Goal: Task Accomplishment & Management: Manage account settings

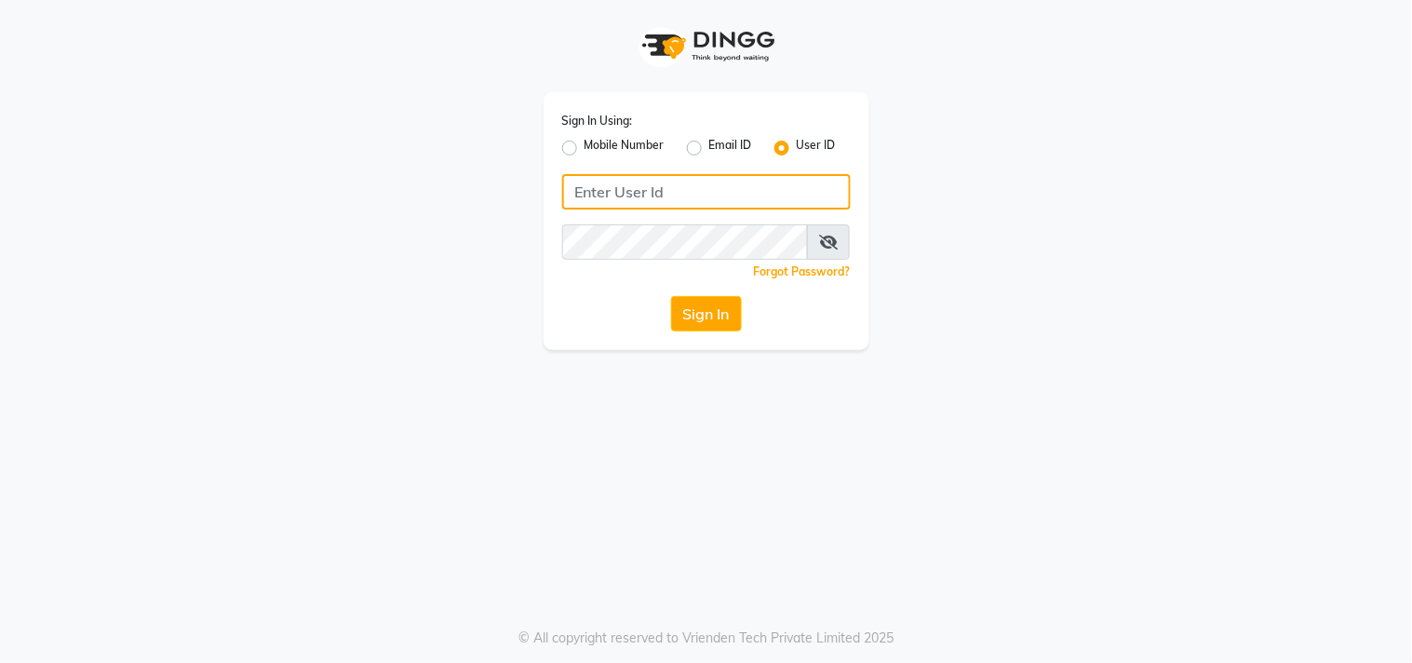
click at [627, 197] on input "Username" at bounding box center [706, 191] width 289 height 35
type input "Hionhair"
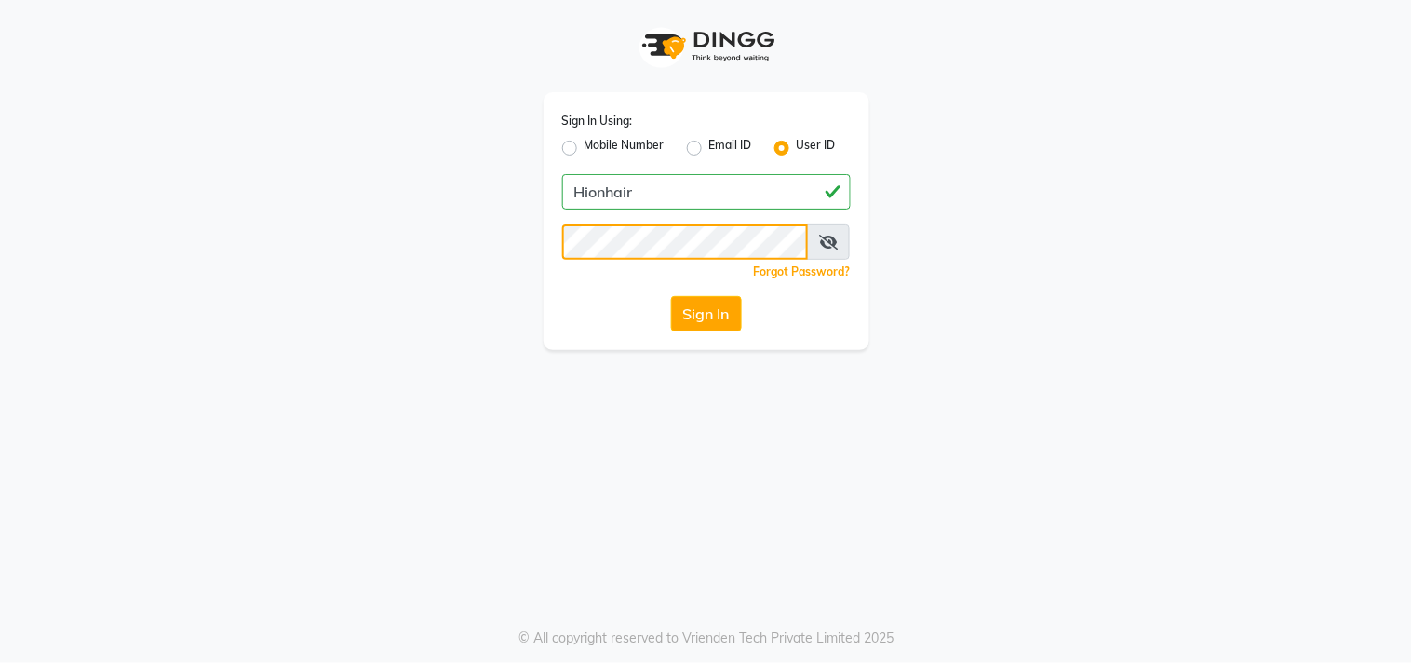
click at [671, 296] on button "Sign In" at bounding box center [706, 313] width 71 height 35
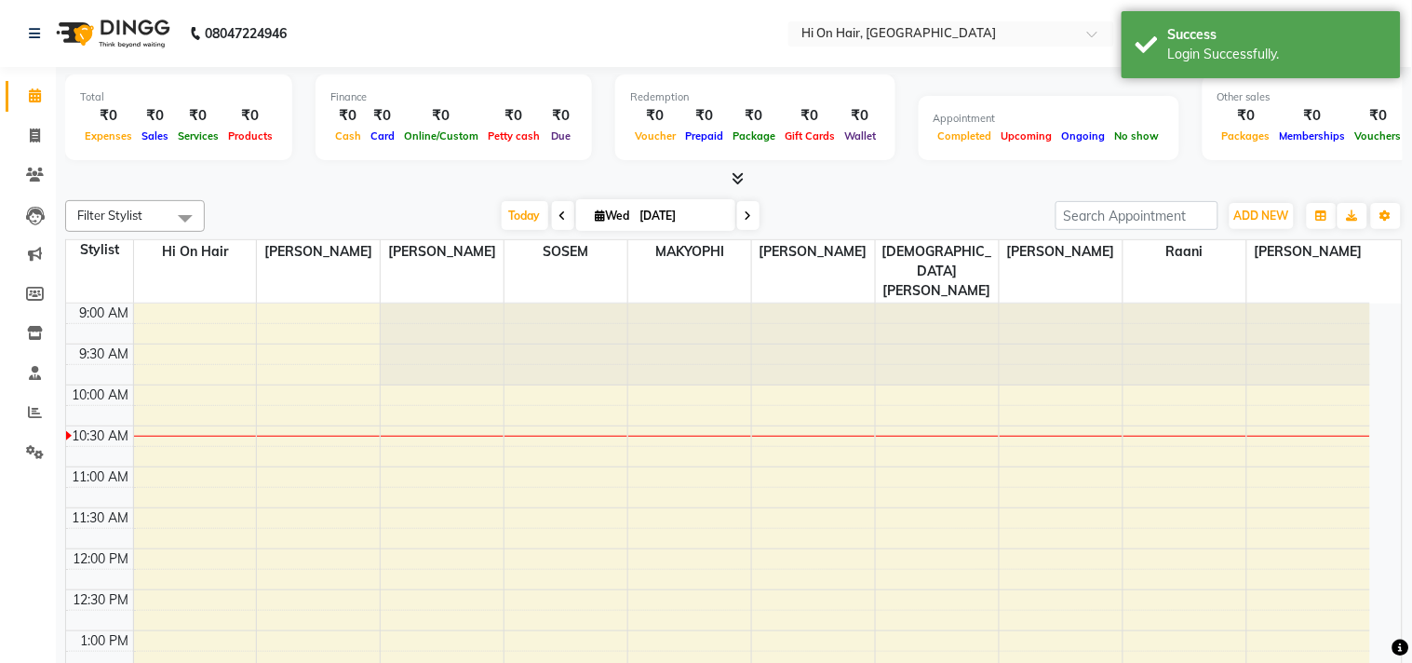
select select "en"
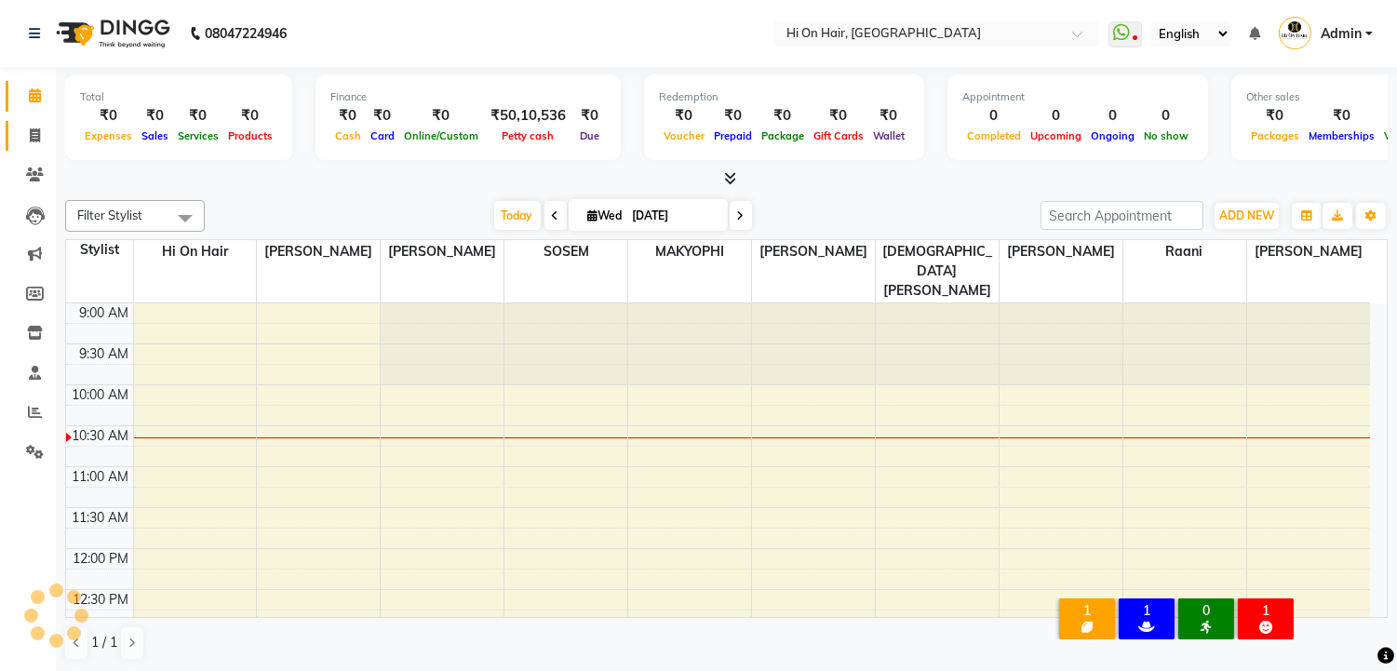
click at [22, 133] on span at bounding box center [35, 136] width 33 height 21
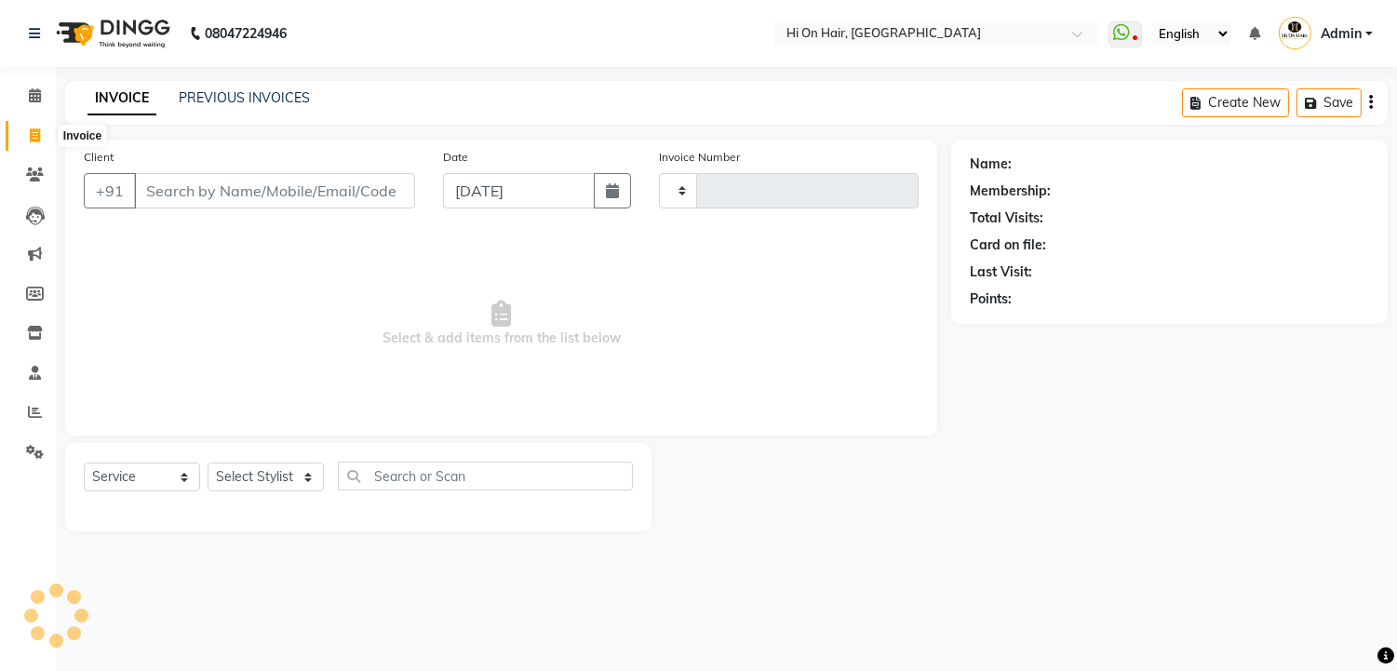
click at [35, 130] on icon at bounding box center [35, 135] width 10 height 14
click at [35, 135] on icon at bounding box center [35, 135] width 10 height 14
click at [13, 138] on link "Invoice" at bounding box center [28, 136] width 45 height 31
click at [34, 138] on icon at bounding box center [35, 135] width 10 height 14
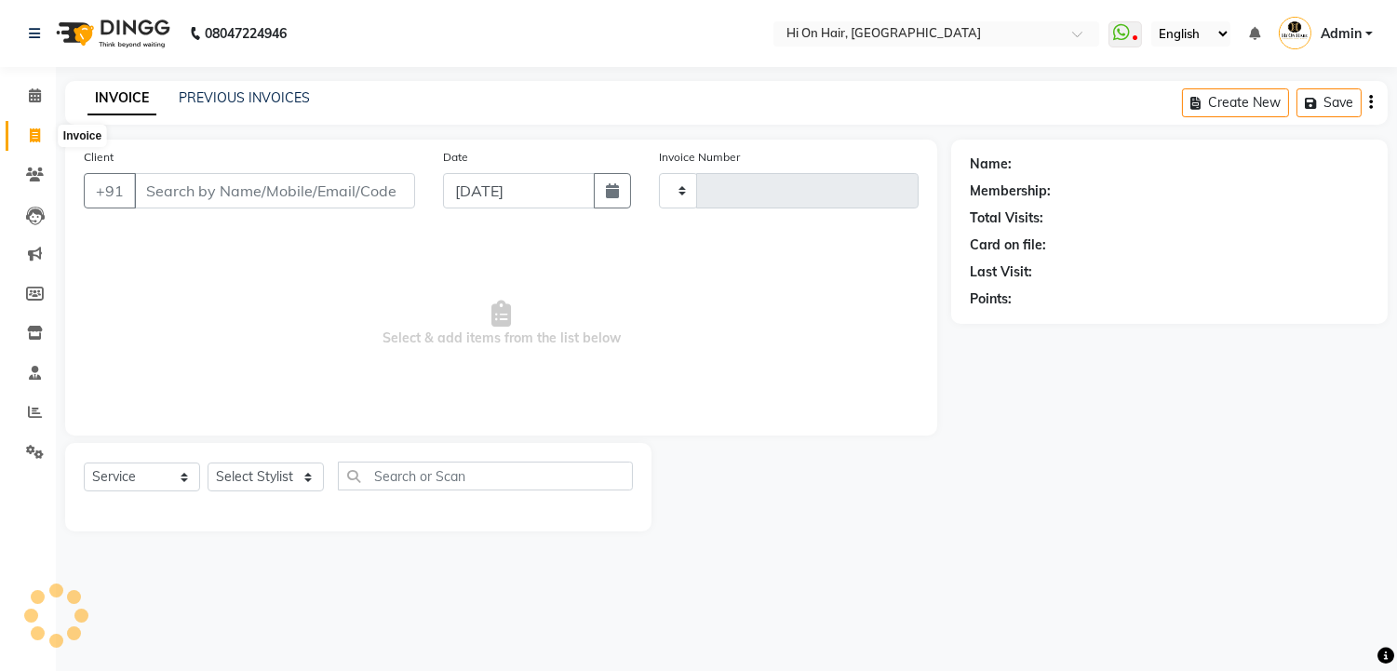
click at [34, 121] on link "Invoice" at bounding box center [28, 136] width 45 height 31
click at [30, 126] on span at bounding box center [35, 136] width 33 height 21
click at [34, 134] on icon at bounding box center [35, 135] width 10 height 14
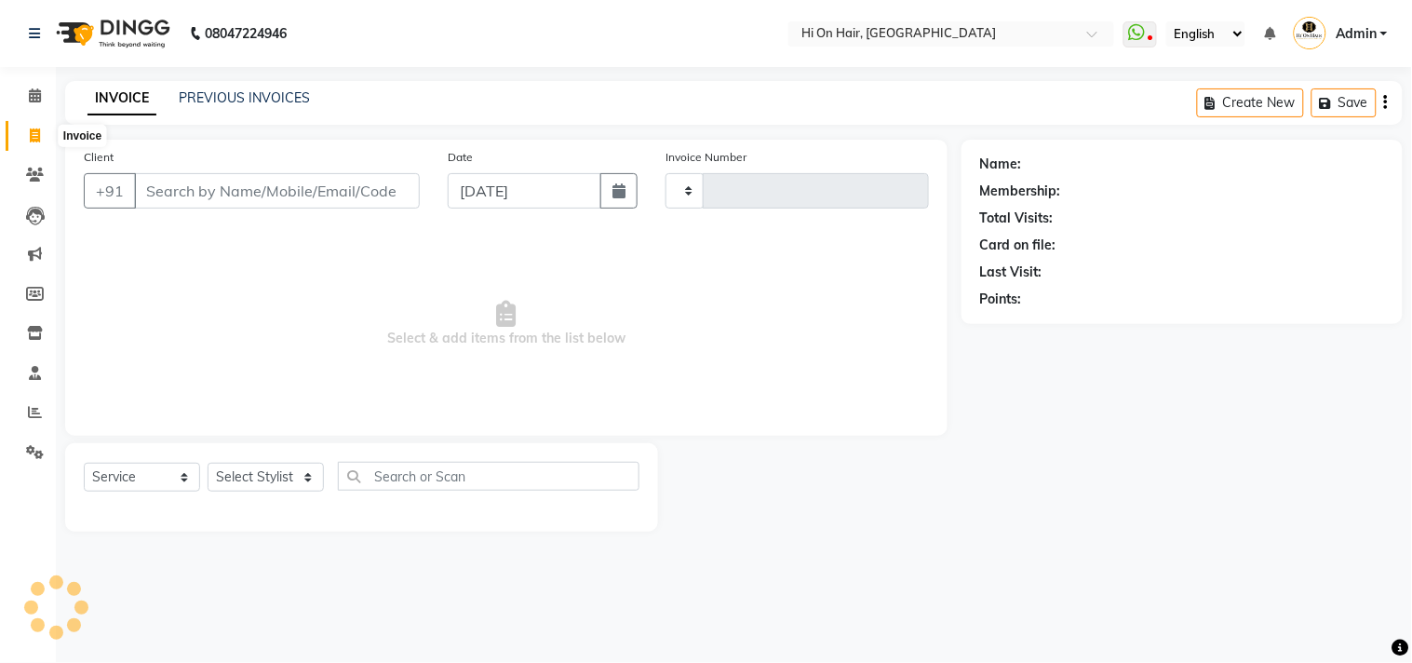
select select "service"
select select "535"
select select "service"
click at [257, 96] on link "PREVIOUS INVOICES" at bounding box center [244, 97] width 131 height 17
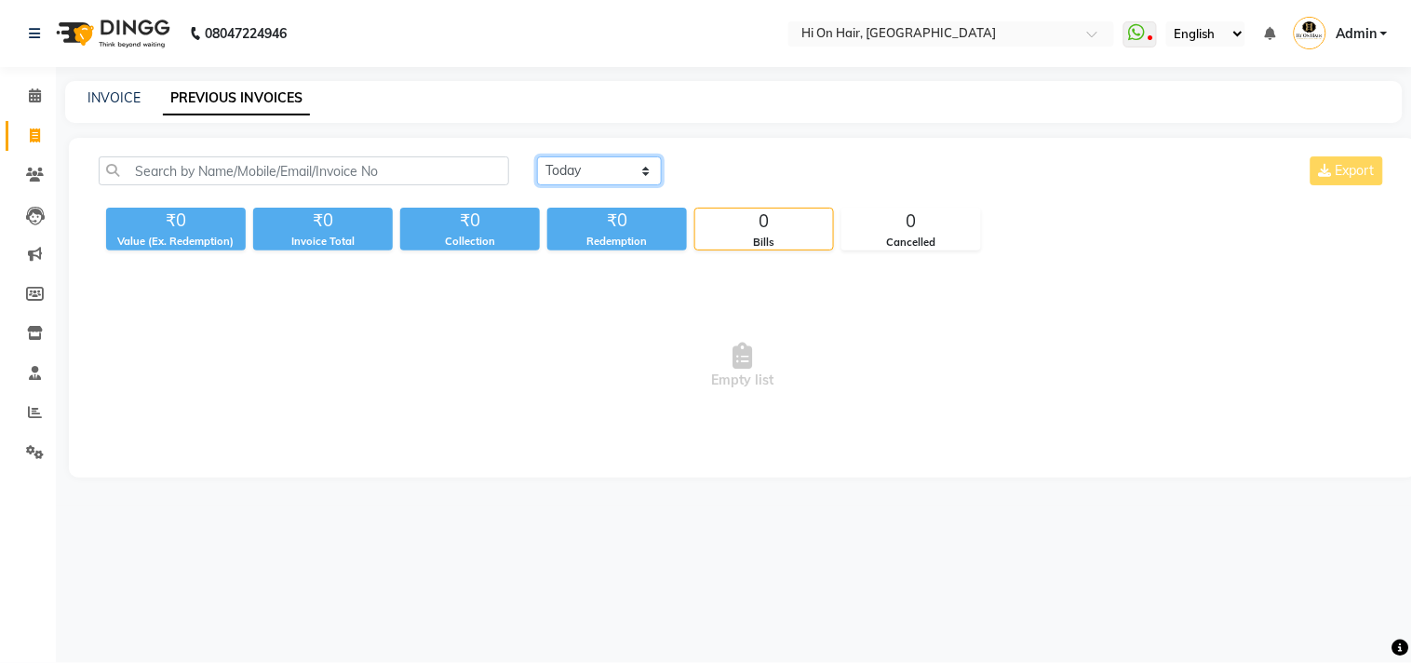
click at [639, 179] on select "[DATE] [DATE] Custom Range" at bounding box center [599, 170] width 125 height 29
select select "range"
click at [537, 156] on select "[DATE] [DATE] Custom Range" at bounding box center [599, 170] width 125 height 29
click at [779, 169] on input "[DATE]" at bounding box center [751, 171] width 130 height 26
select select "9"
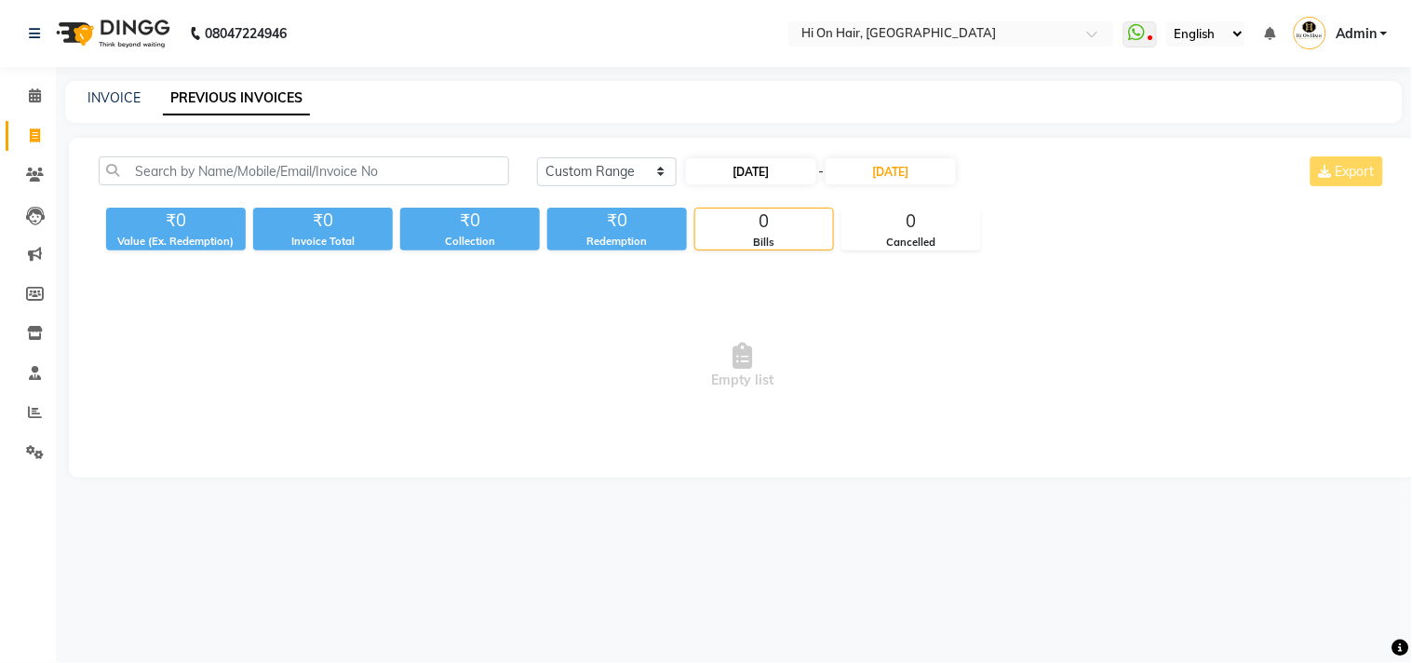
select select "2025"
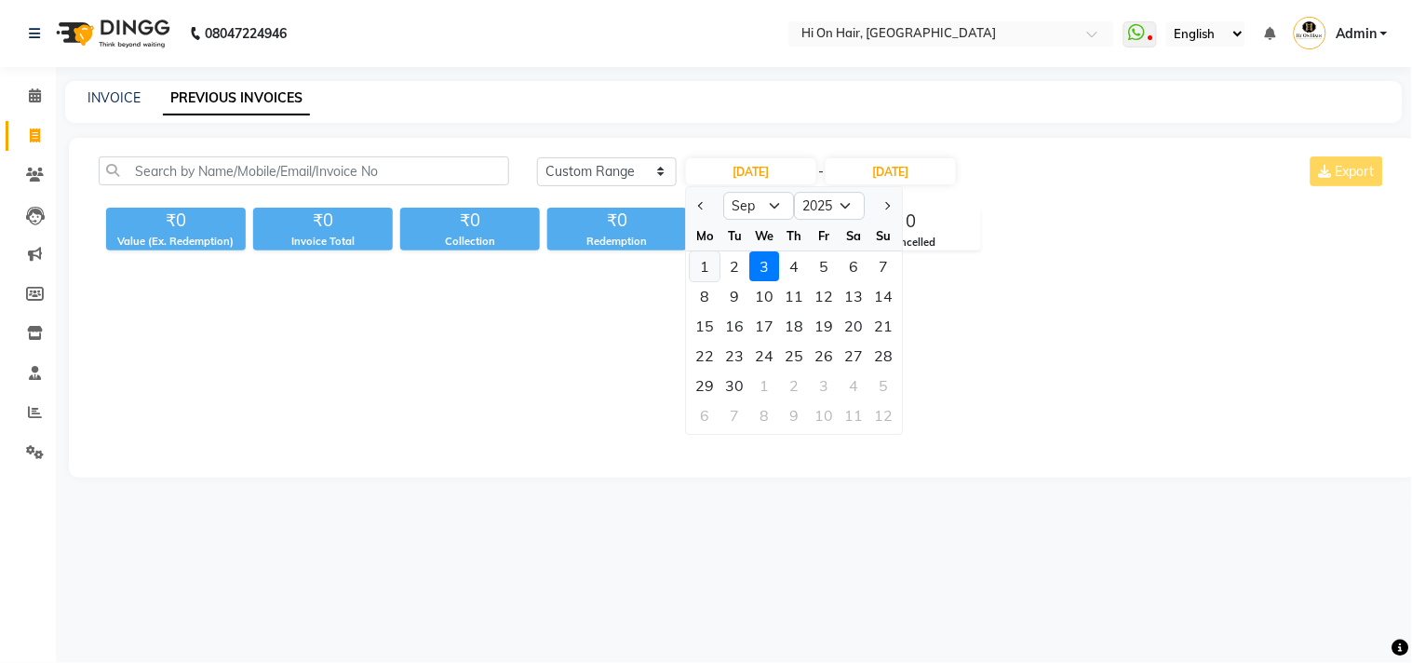
click at [696, 256] on div "1" at bounding box center [706, 266] width 30 height 30
type input "[DATE]"
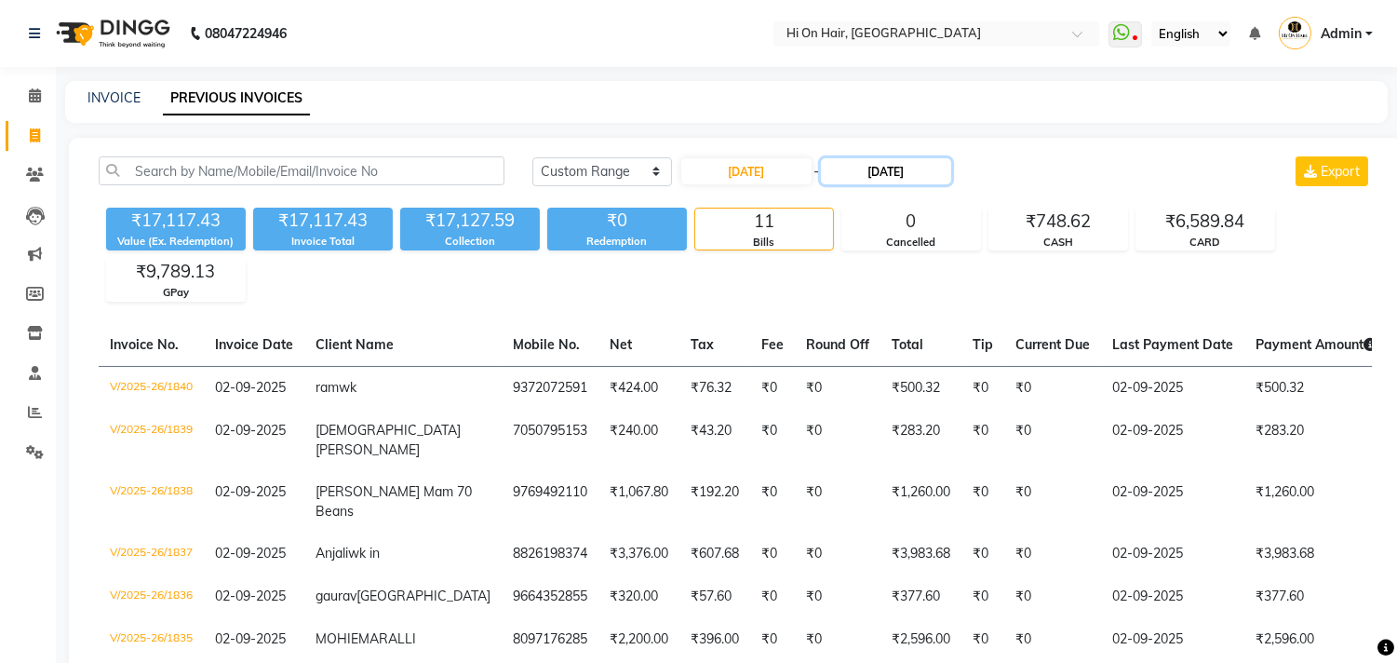
click at [933, 178] on input "[DATE]" at bounding box center [886, 171] width 130 height 26
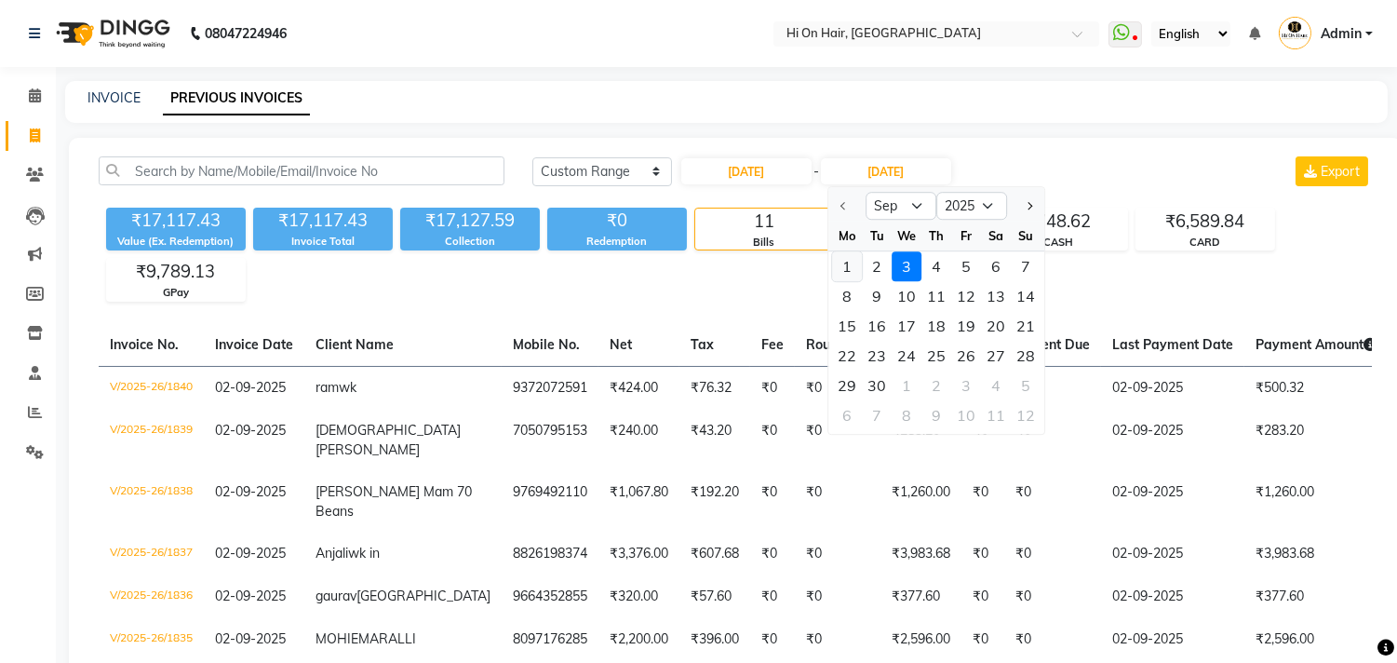
click at [852, 255] on div "1" at bounding box center [847, 266] width 30 height 30
type input "[DATE]"
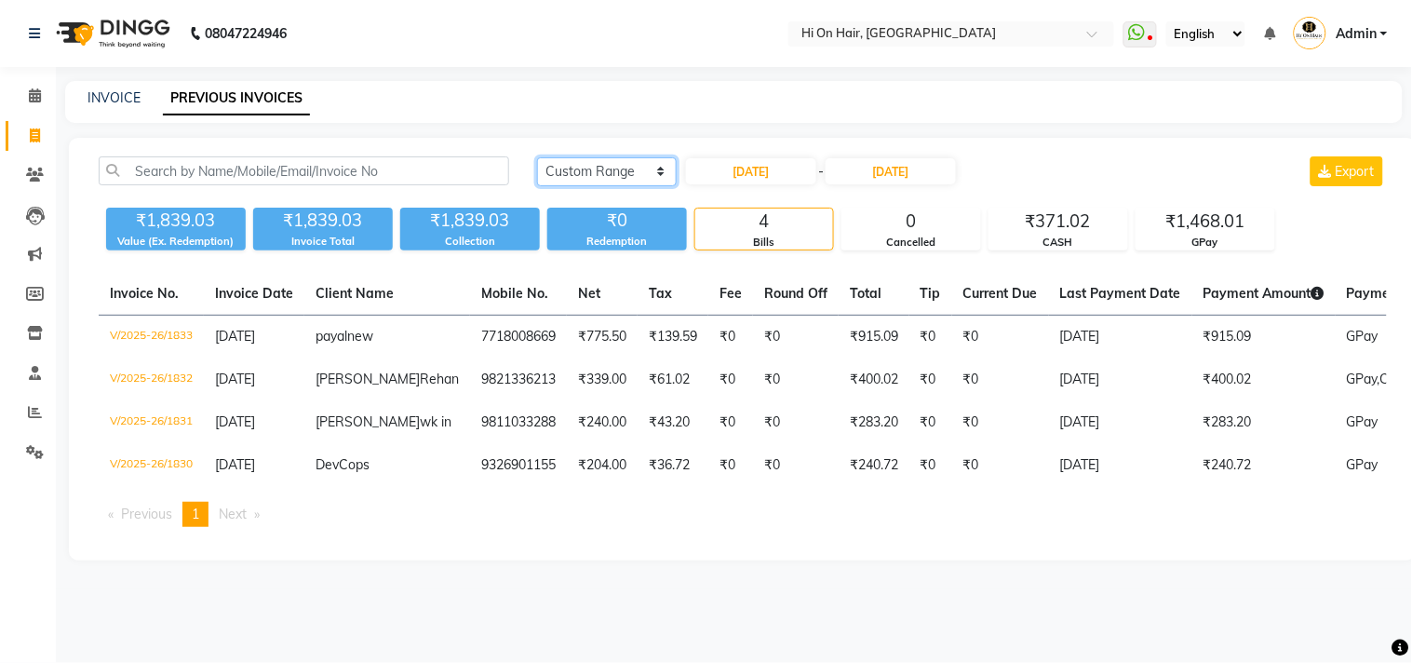
click at [654, 168] on select "[DATE] [DATE] Custom Range" at bounding box center [607, 171] width 140 height 29
select select "yesterday"
click at [537, 157] on select "[DATE] [DATE] Custom Range" at bounding box center [607, 171] width 140 height 29
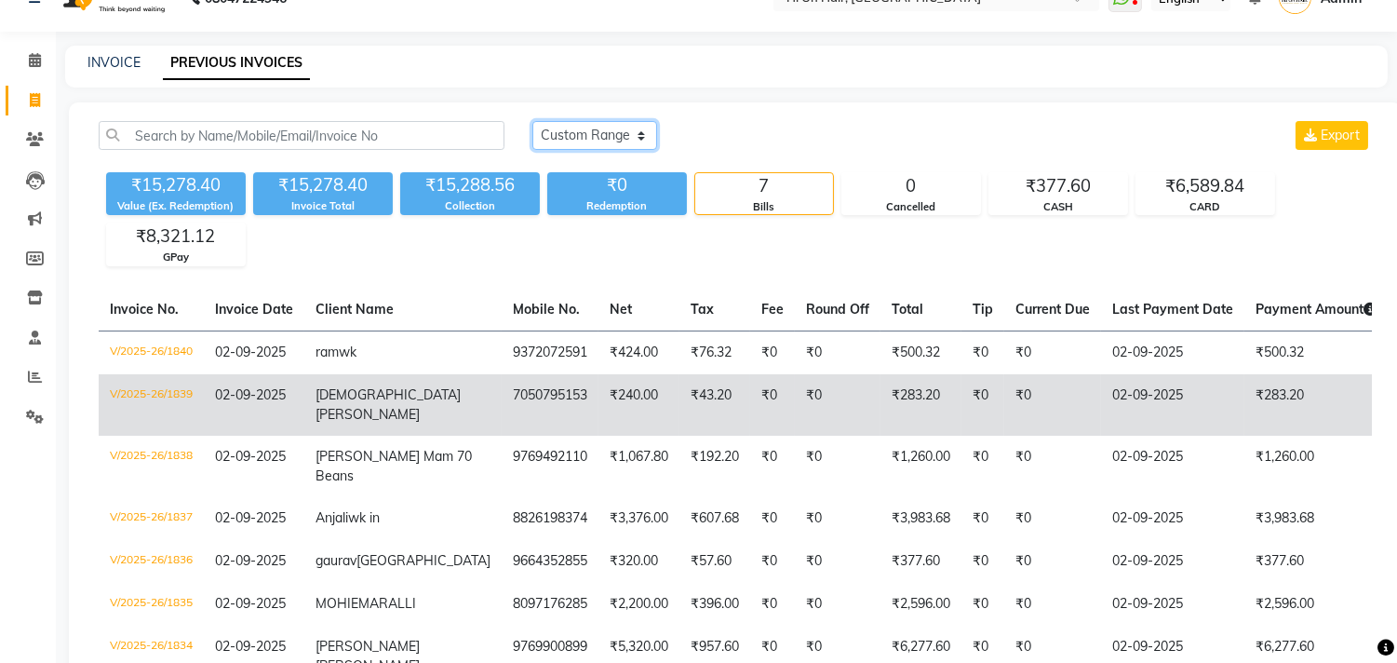
scroll to position [30, 0]
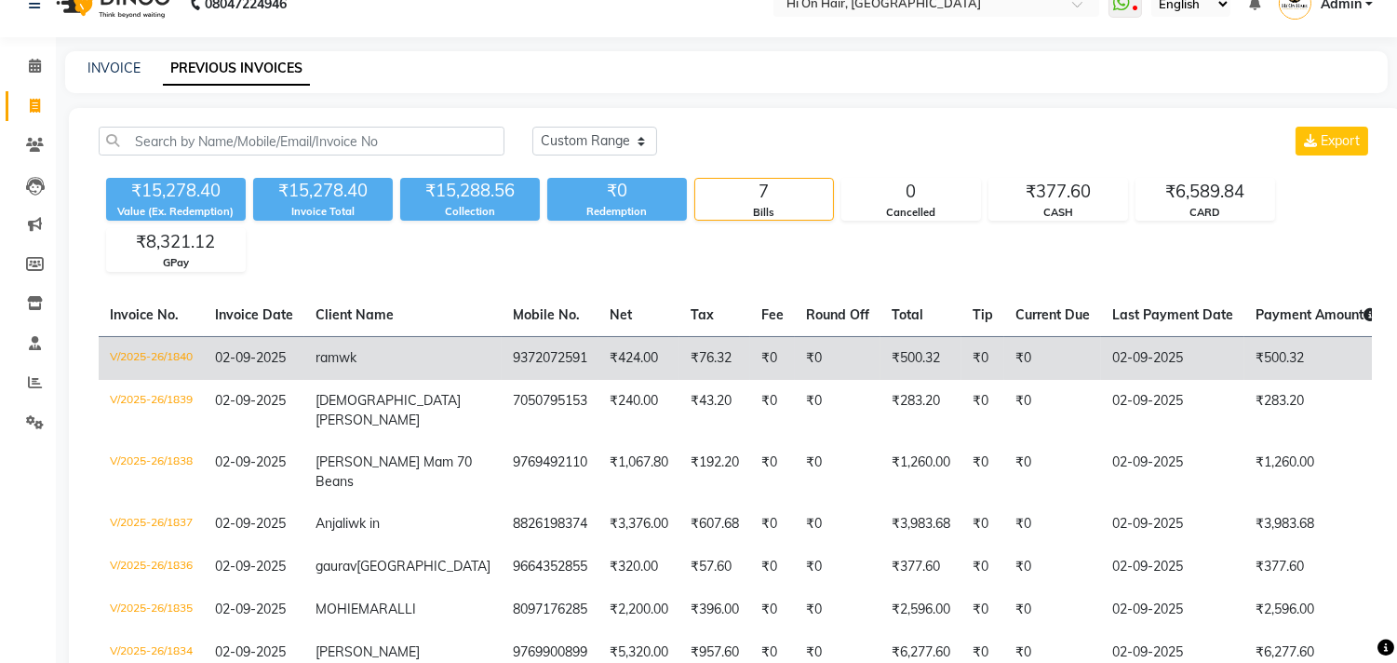
click at [230, 352] on span "02-09-2025" at bounding box center [250, 357] width 71 height 17
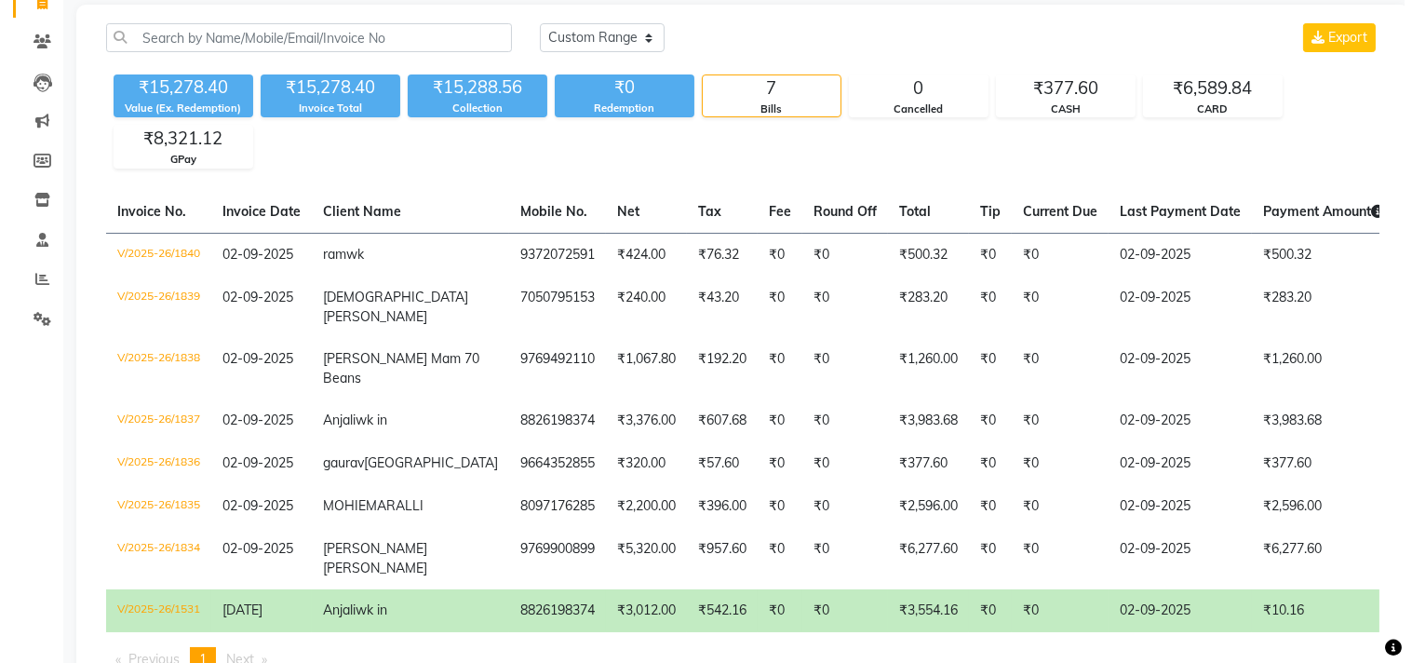
scroll to position [0, 0]
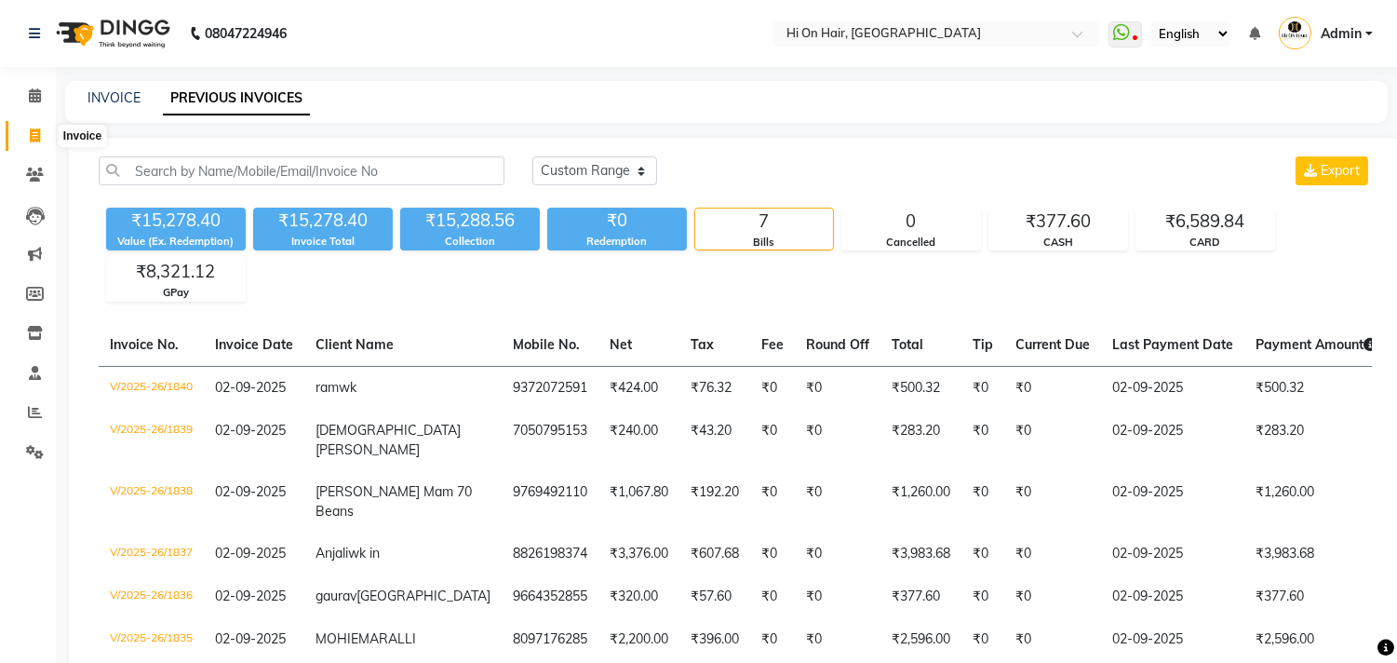
click at [34, 130] on icon at bounding box center [35, 135] width 10 height 14
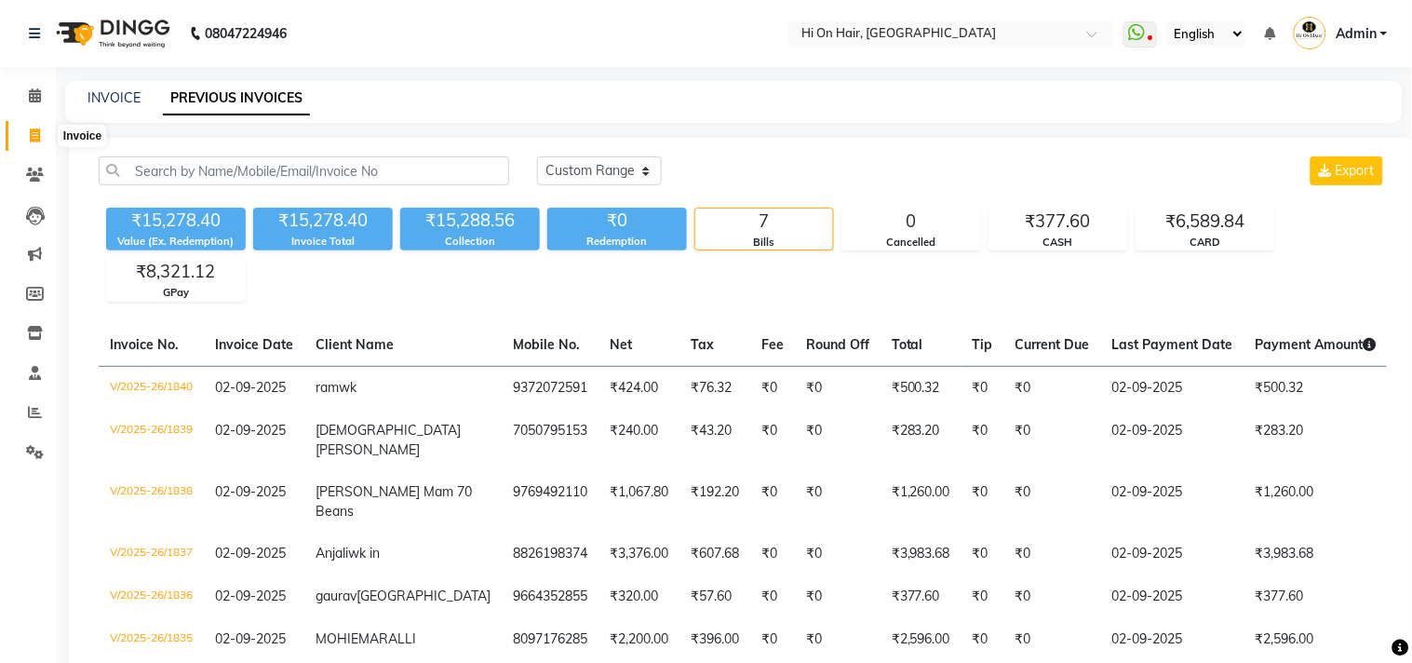
select select "535"
select select "service"
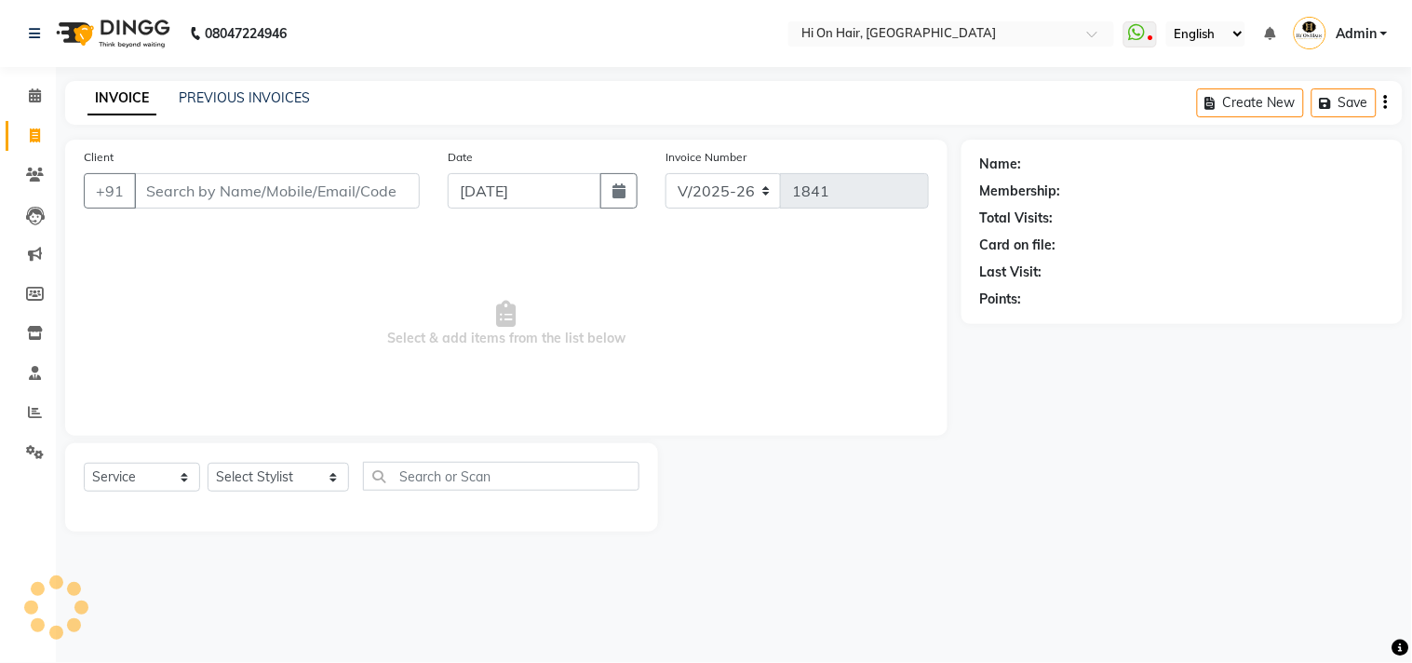
click at [207, 209] on div "+91" at bounding box center [252, 190] width 336 height 35
click at [208, 197] on input "Client" at bounding box center [277, 190] width 286 height 35
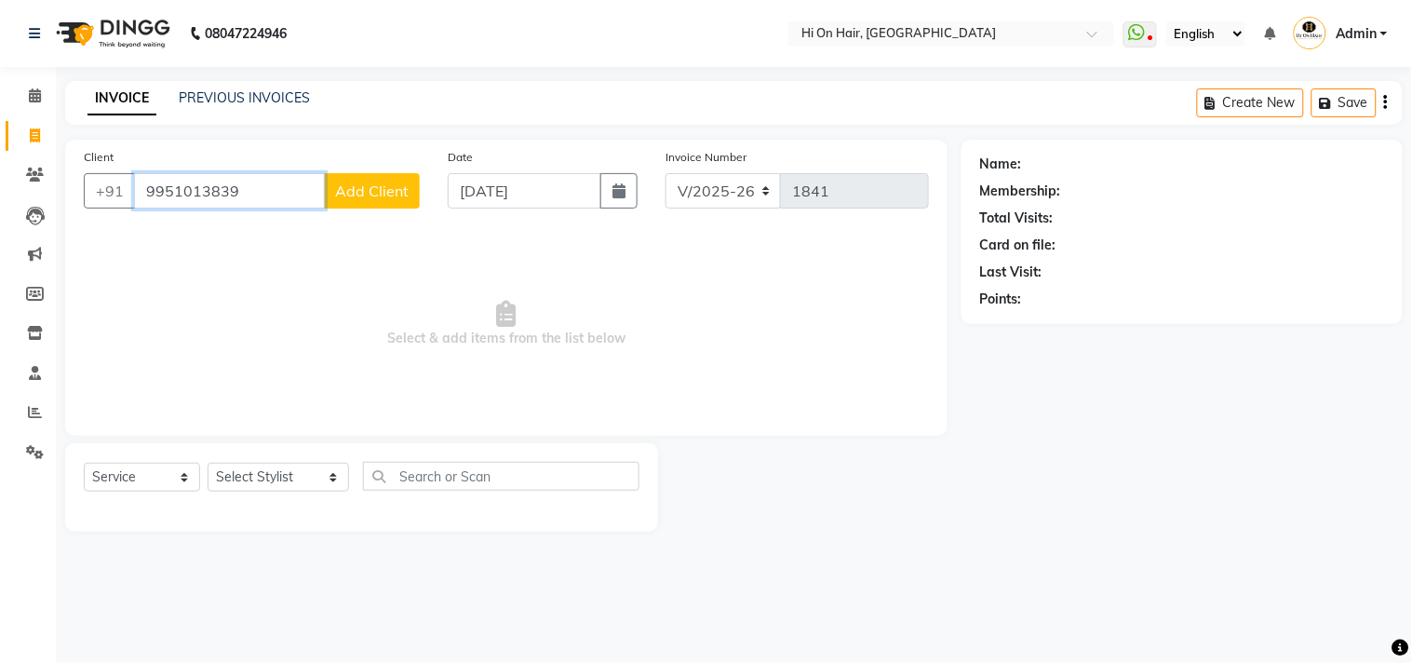
type input "9951013839"
click at [379, 206] on button "Add Client" at bounding box center [372, 190] width 96 height 35
select select "22"
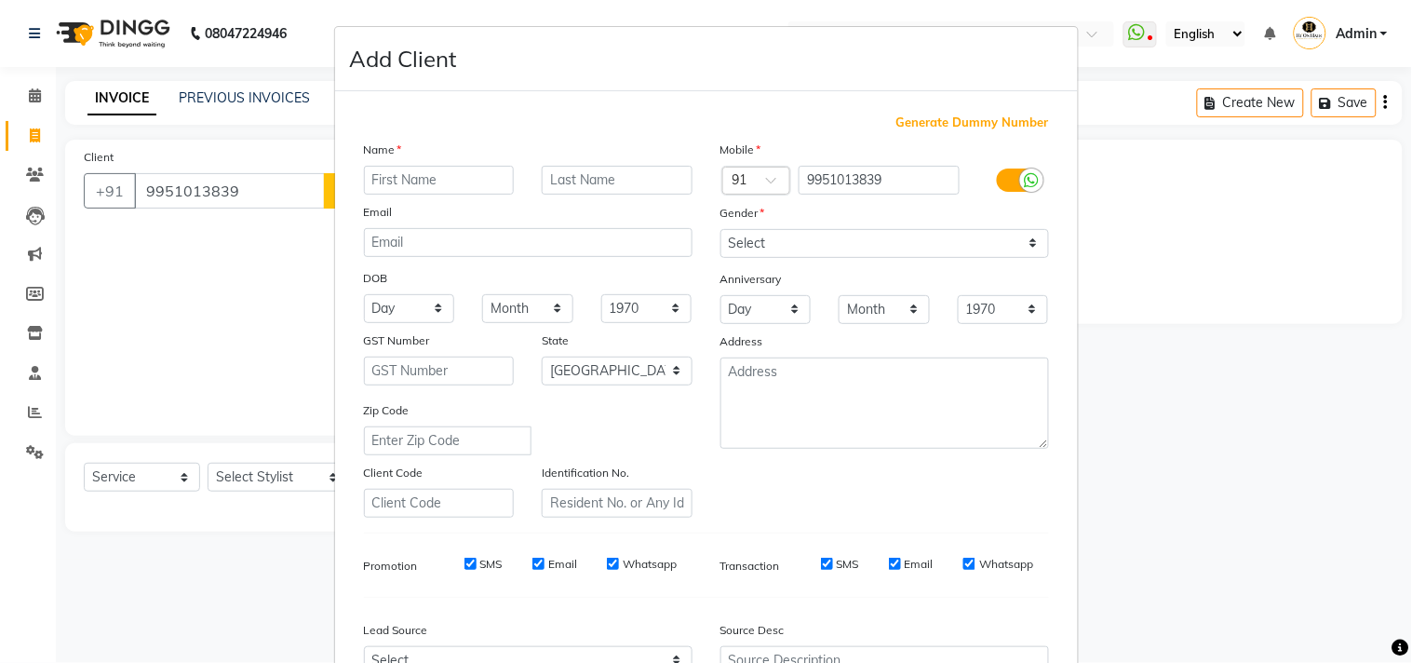
click at [398, 189] on input "text" at bounding box center [439, 180] width 151 height 29
type input "Arvind Wkin"
click at [852, 246] on select "Select Male Female Other Prefer Not To Say" at bounding box center [885, 243] width 329 height 29
select select "male"
click at [721, 229] on select "Select Male Female Other Prefer Not To Say" at bounding box center [885, 243] width 329 height 29
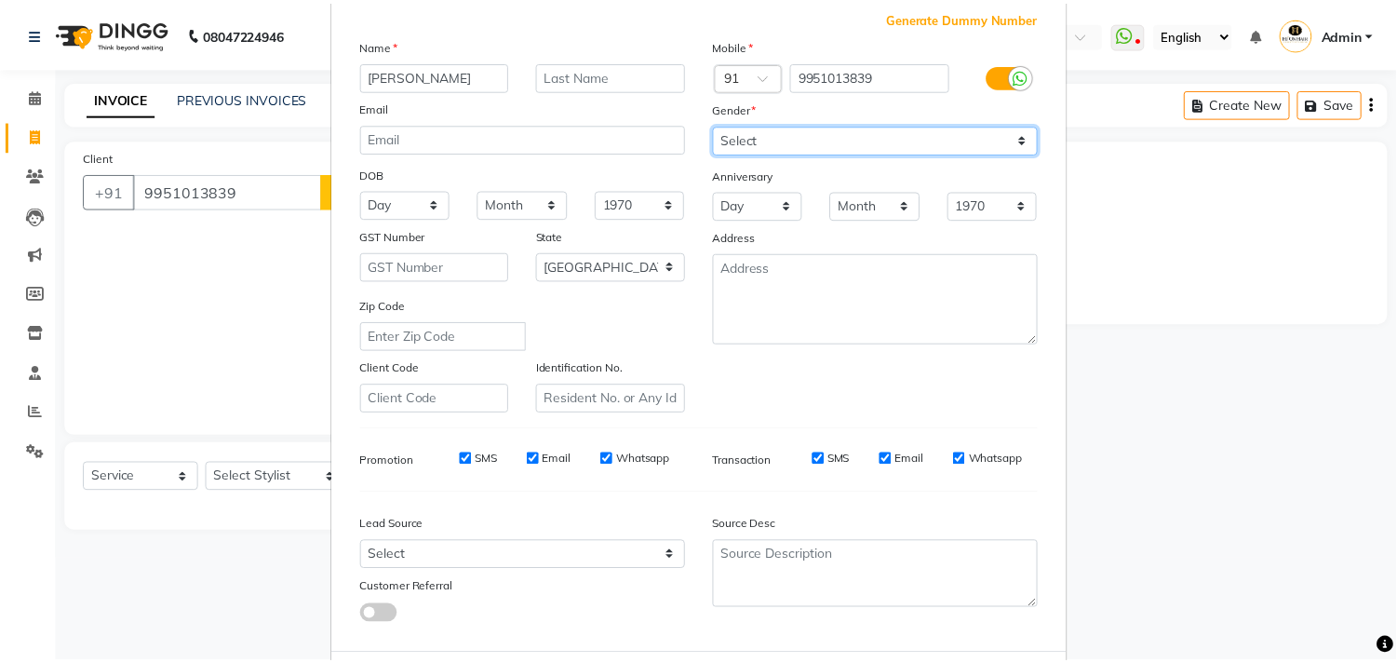
scroll to position [197, 0]
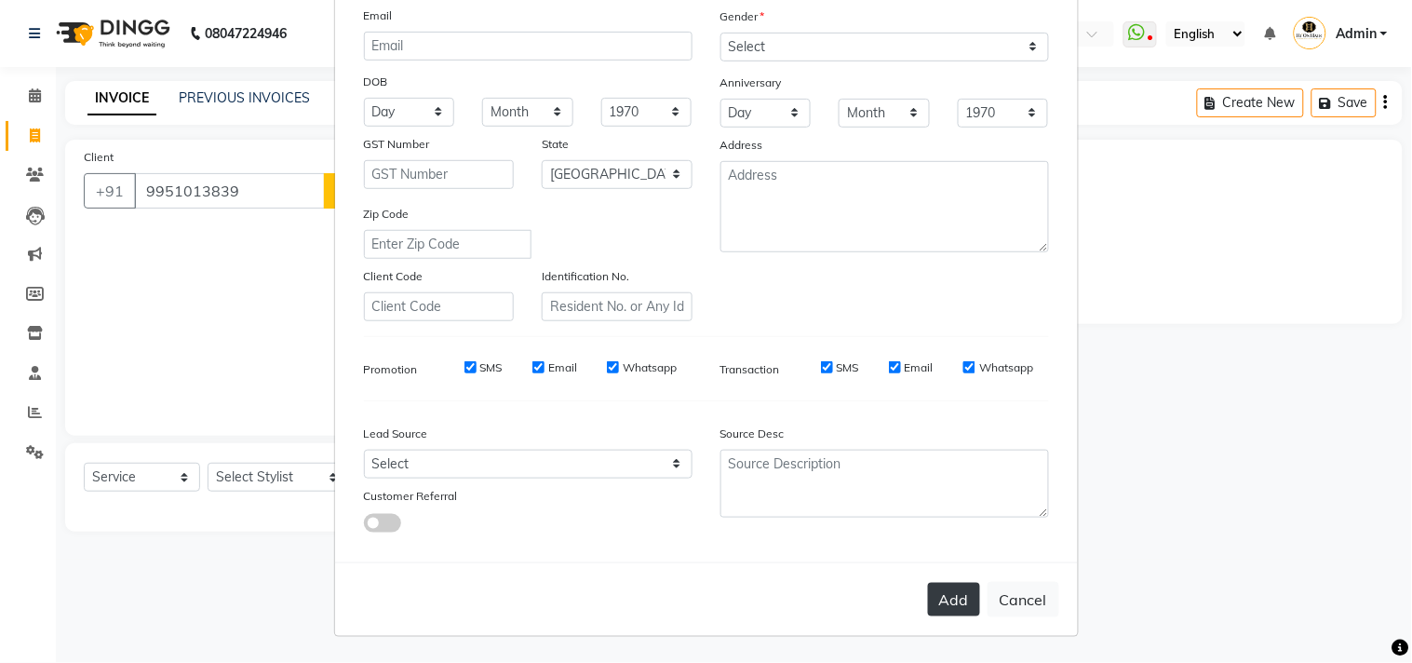
click at [947, 600] on button "Add" at bounding box center [954, 600] width 52 height 34
select select
select select "null"
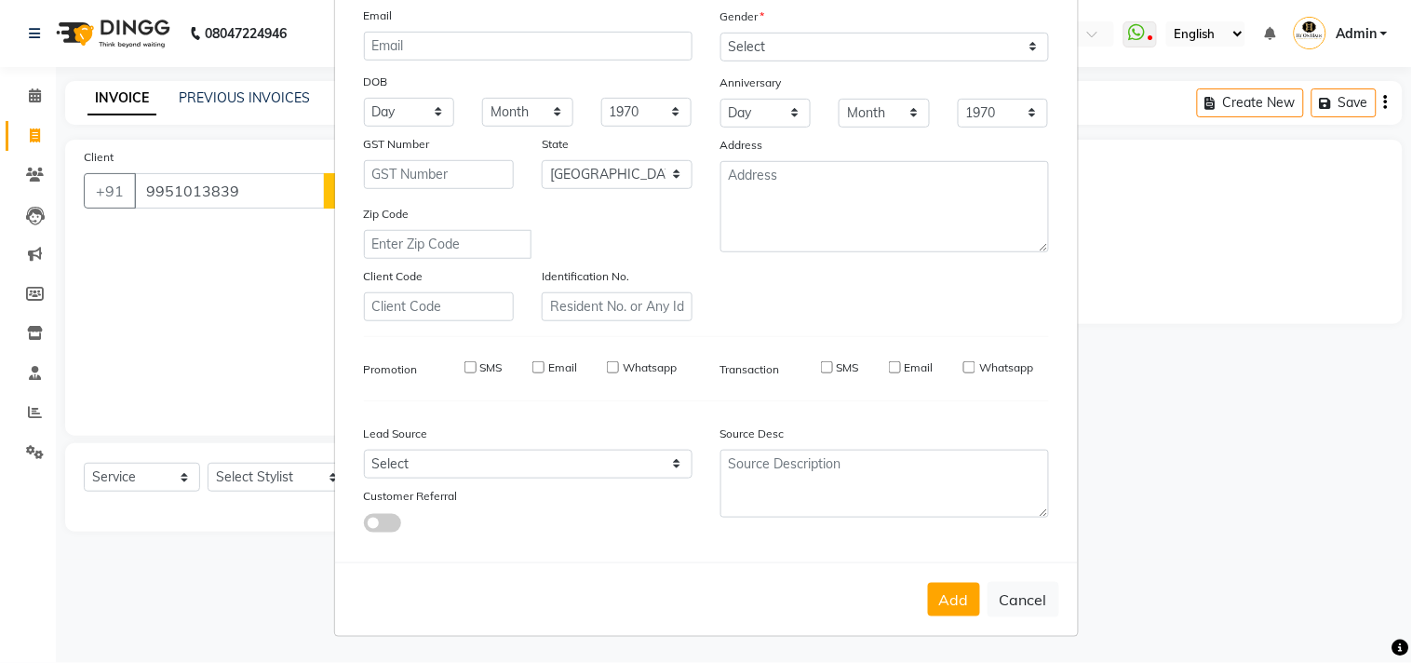
select select
checkbox input "false"
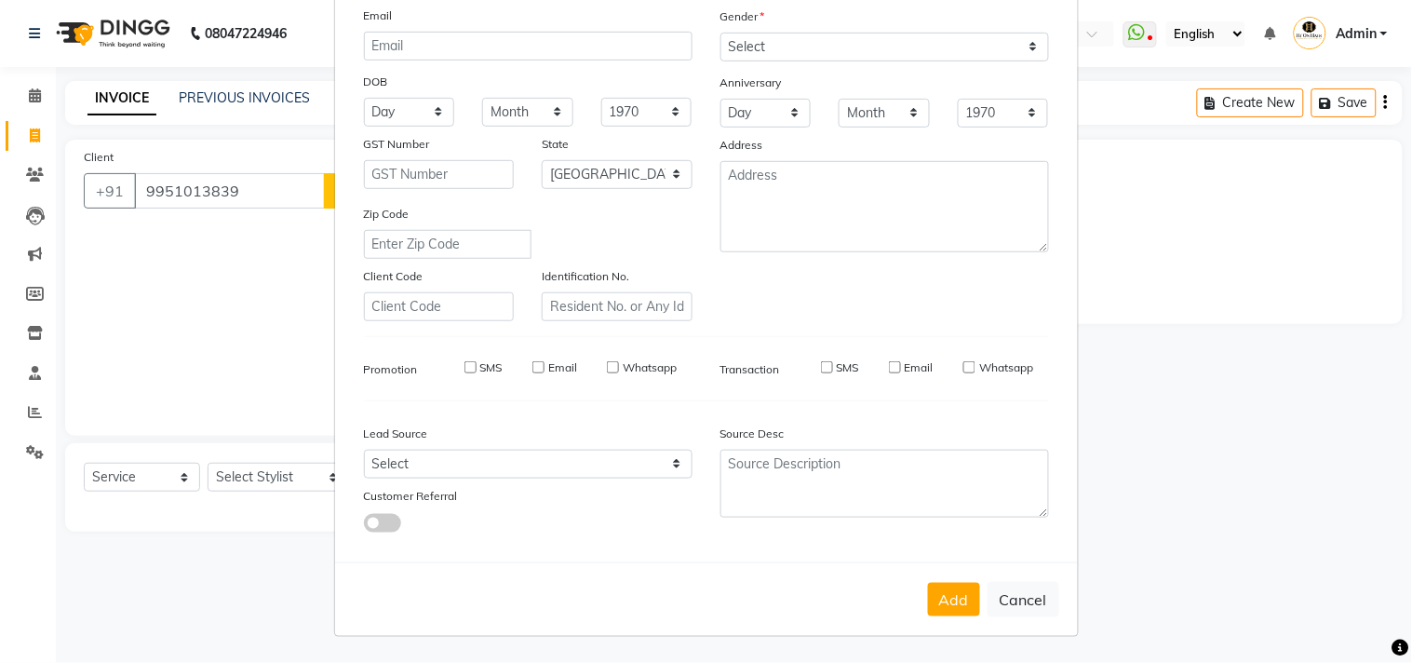
checkbox input "false"
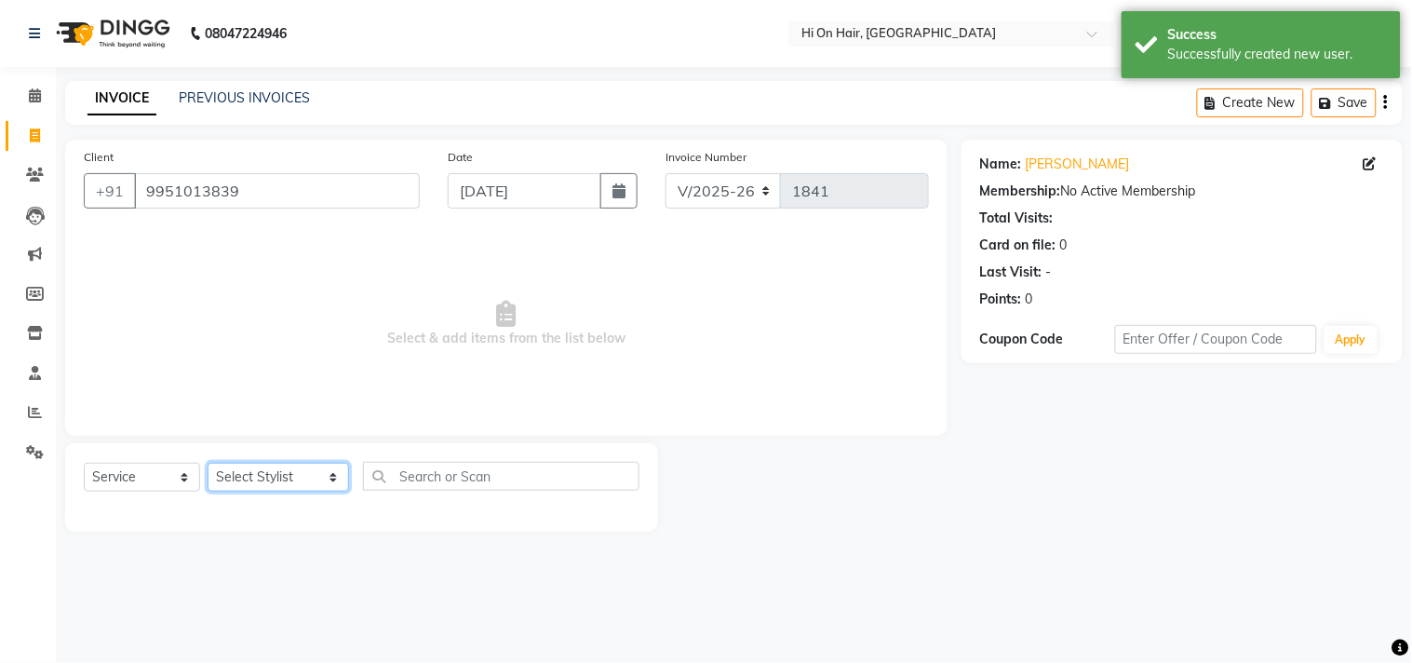
click at [290, 479] on select "Select Stylist Alim Kaldane Anwar Laskar Hi On Hair MAKYOPHI Pankaj Thakur Poon…" at bounding box center [279, 477] width 142 height 29
select select "48732"
click at [208, 464] on select "Select Stylist Alim Kaldane Anwar Laskar Hi On Hair MAKYOPHI Pankaj Thakur Poon…" at bounding box center [279, 477] width 142 height 29
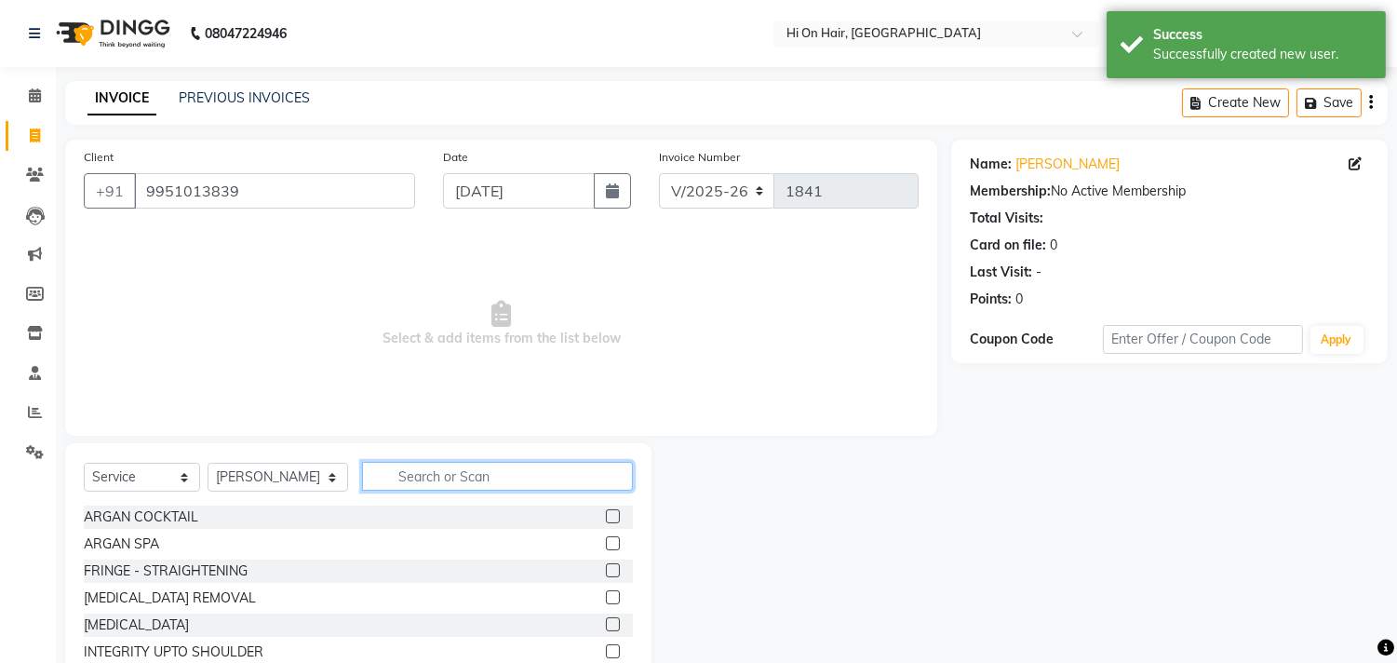
click at [519, 480] on input "text" at bounding box center [497, 476] width 271 height 29
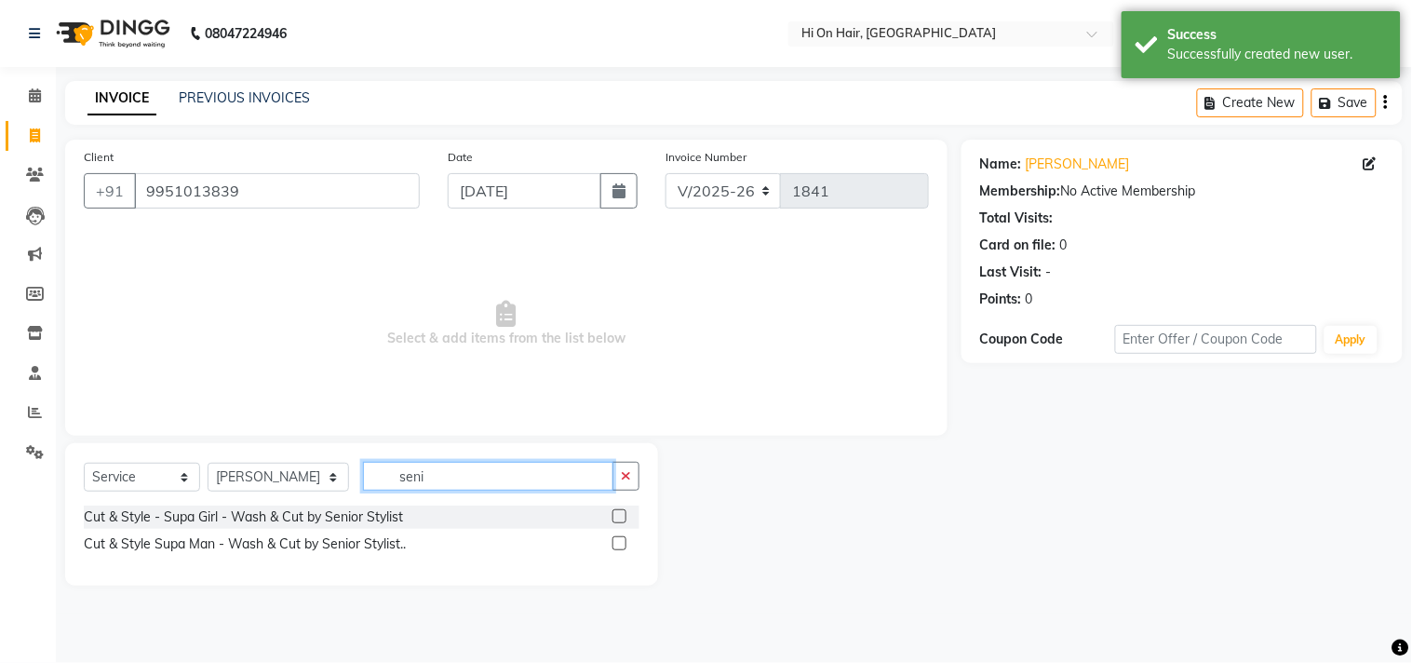
type input "seni"
click at [619, 546] on label at bounding box center [620, 543] width 14 height 14
click at [619, 546] on input "checkbox" at bounding box center [619, 544] width 12 height 12
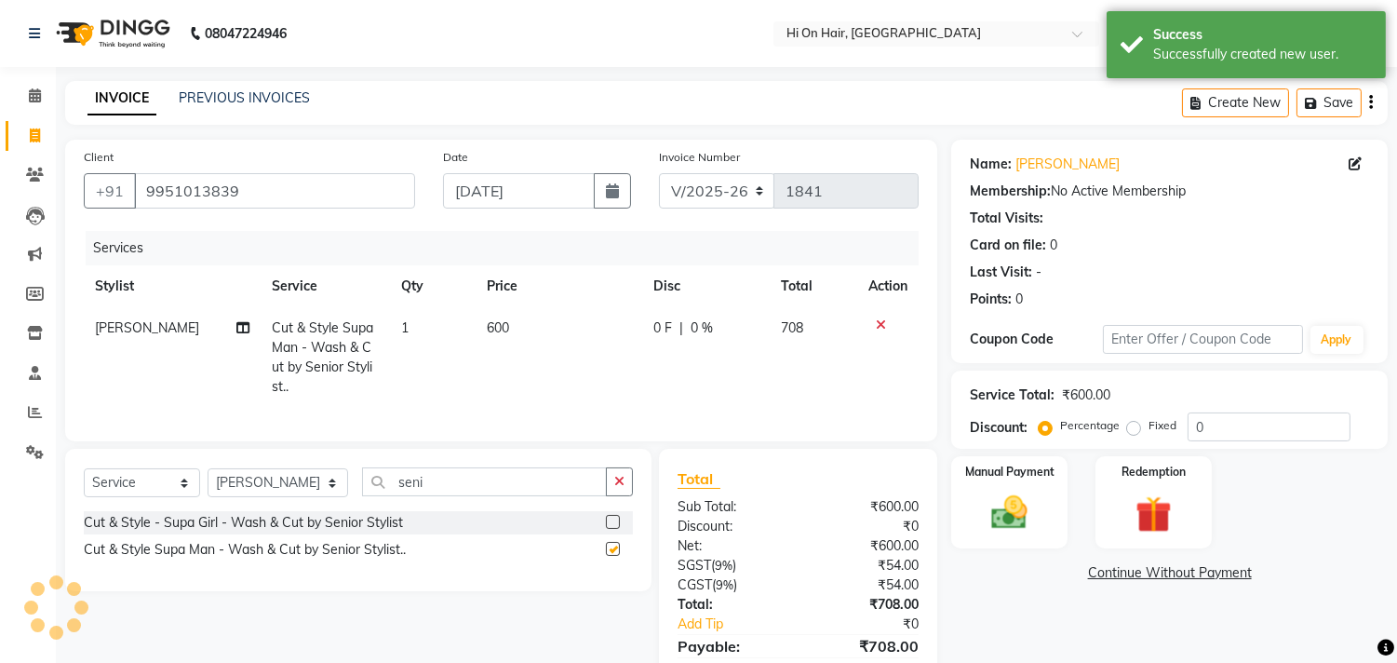
checkbox input "false"
click at [378, 496] on input "seni" at bounding box center [484, 481] width 245 height 29
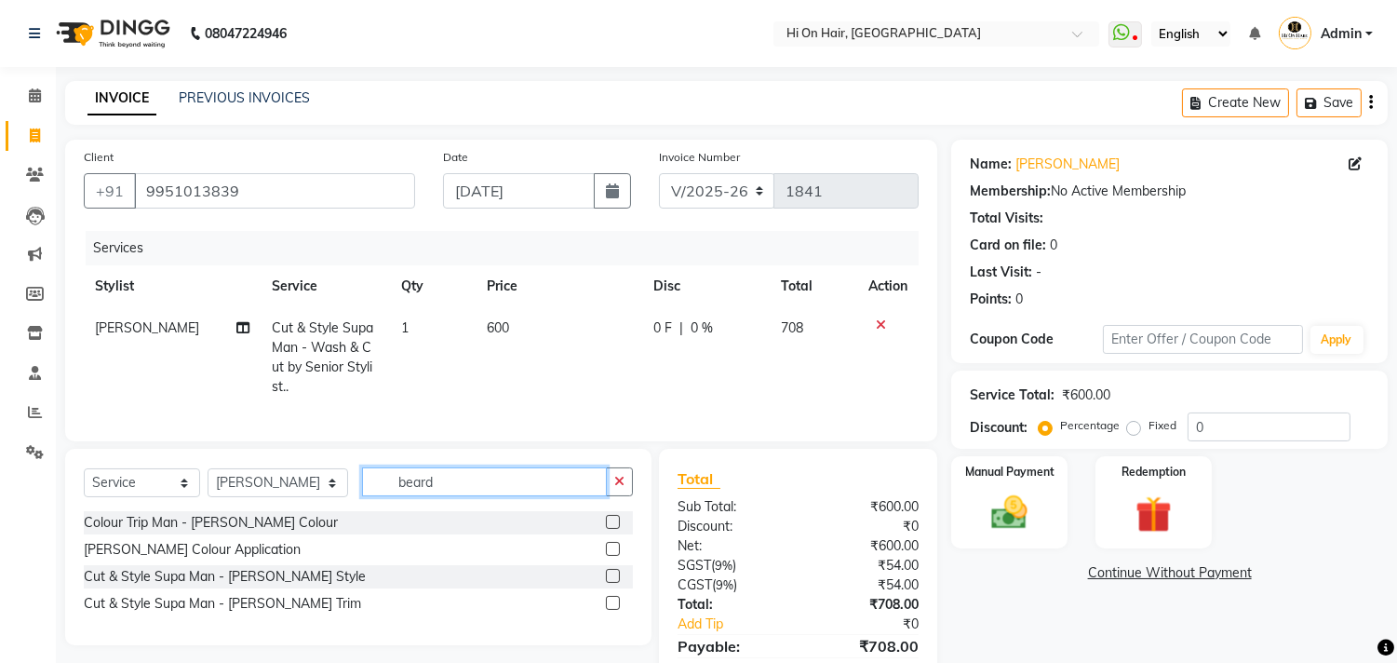
type input "beard"
click at [609, 583] on label at bounding box center [613, 576] width 14 height 14
click at [609, 583] on input "checkbox" at bounding box center [612, 577] width 12 height 12
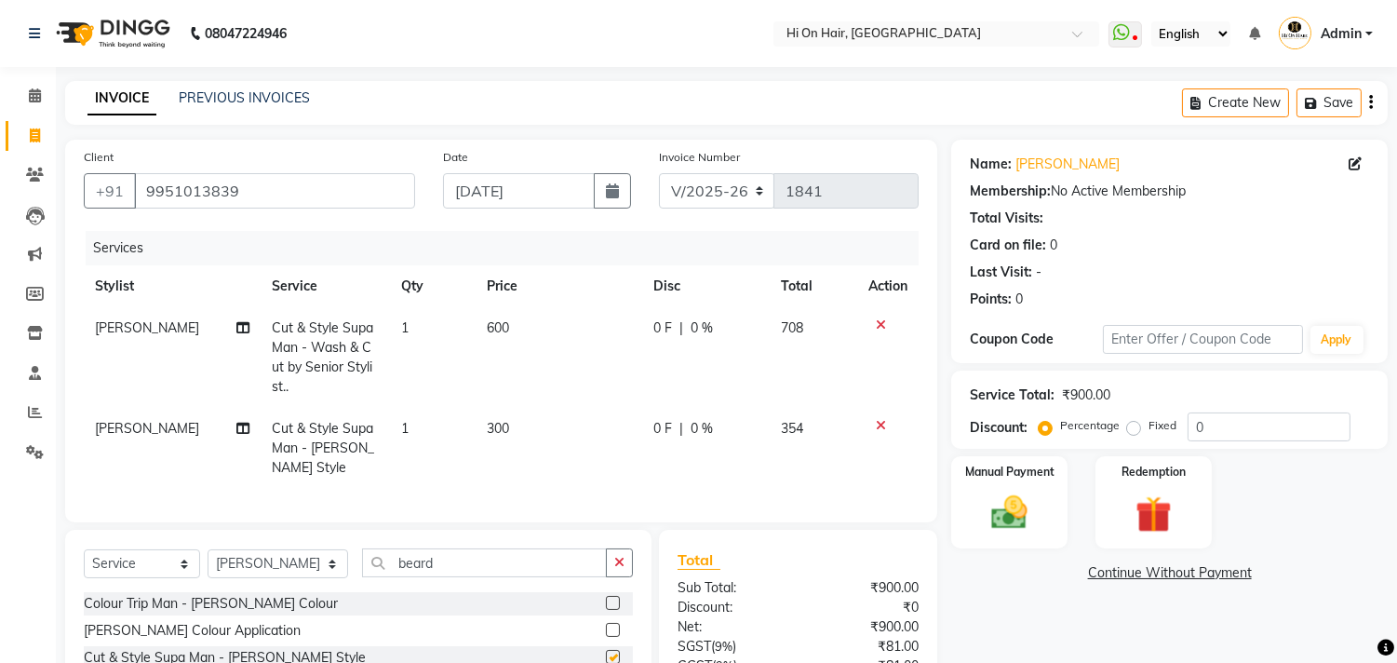
checkbox input "false"
click at [1319, 104] on icon "button" at bounding box center [1314, 103] width 19 height 13
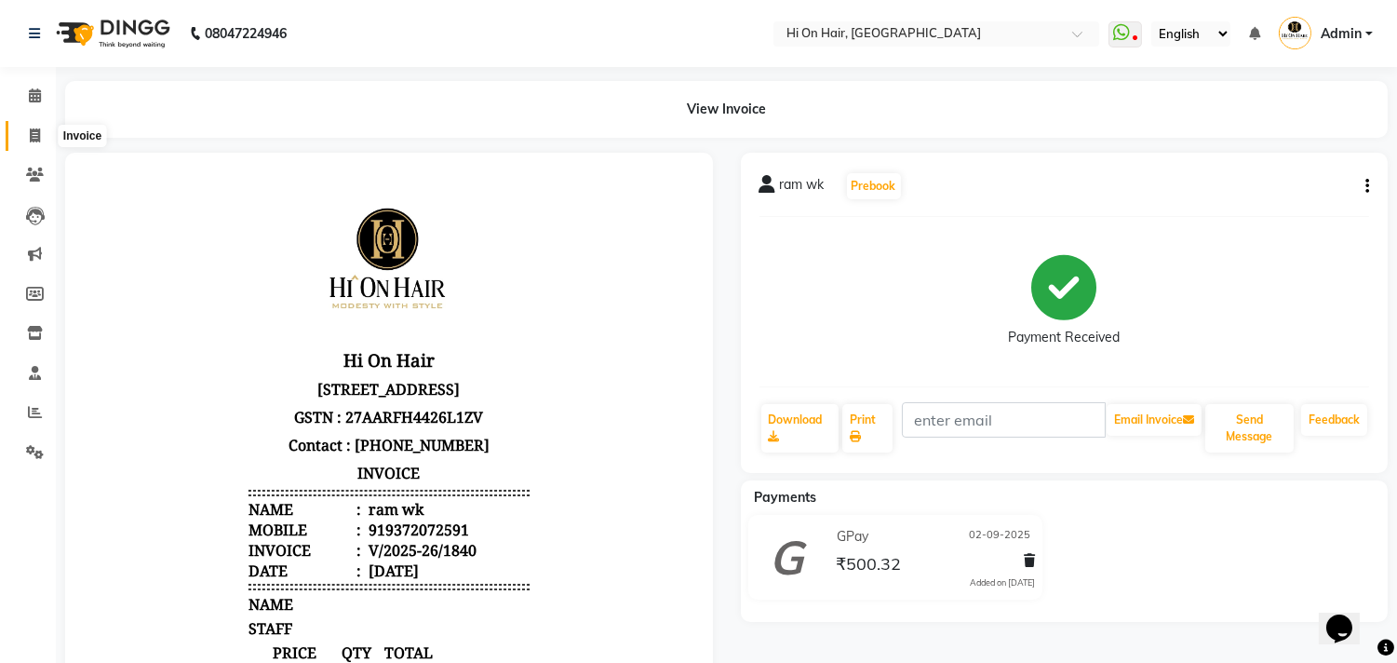
click at [26, 132] on span at bounding box center [35, 136] width 33 height 21
select select "535"
select select "service"
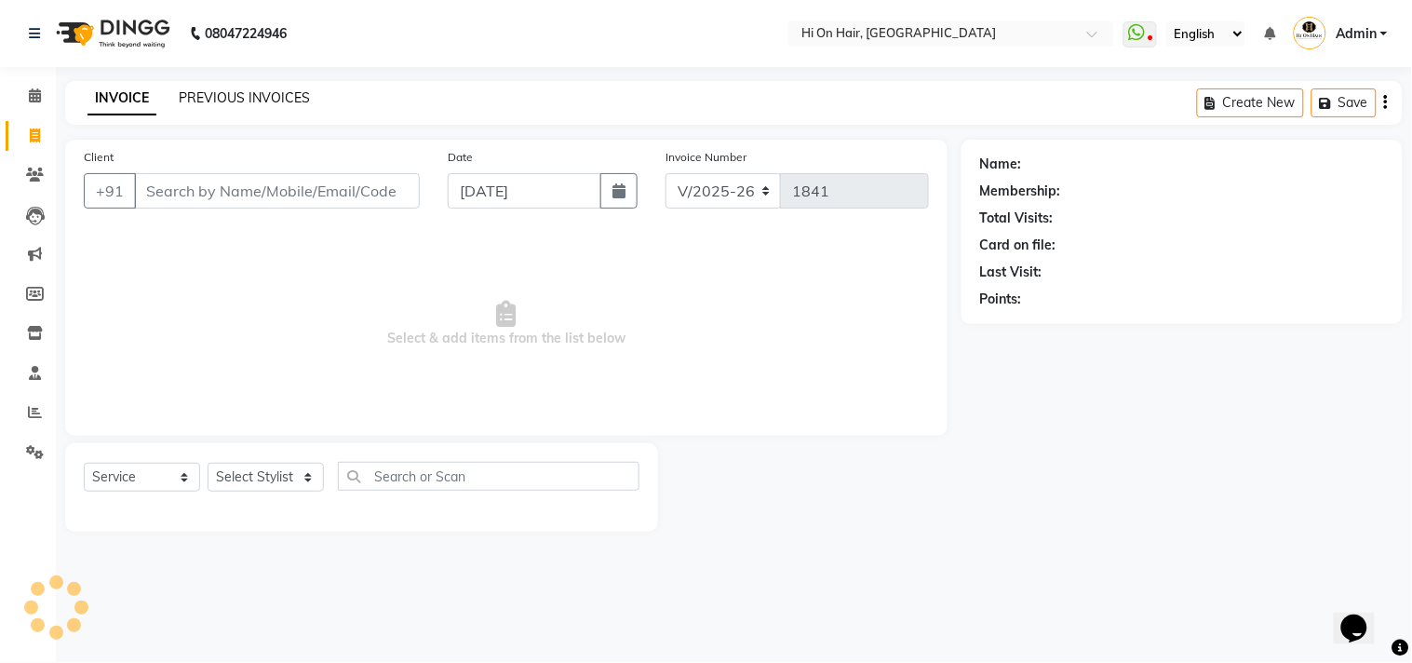
click at [228, 89] on link "PREVIOUS INVOICES" at bounding box center [244, 97] width 131 height 17
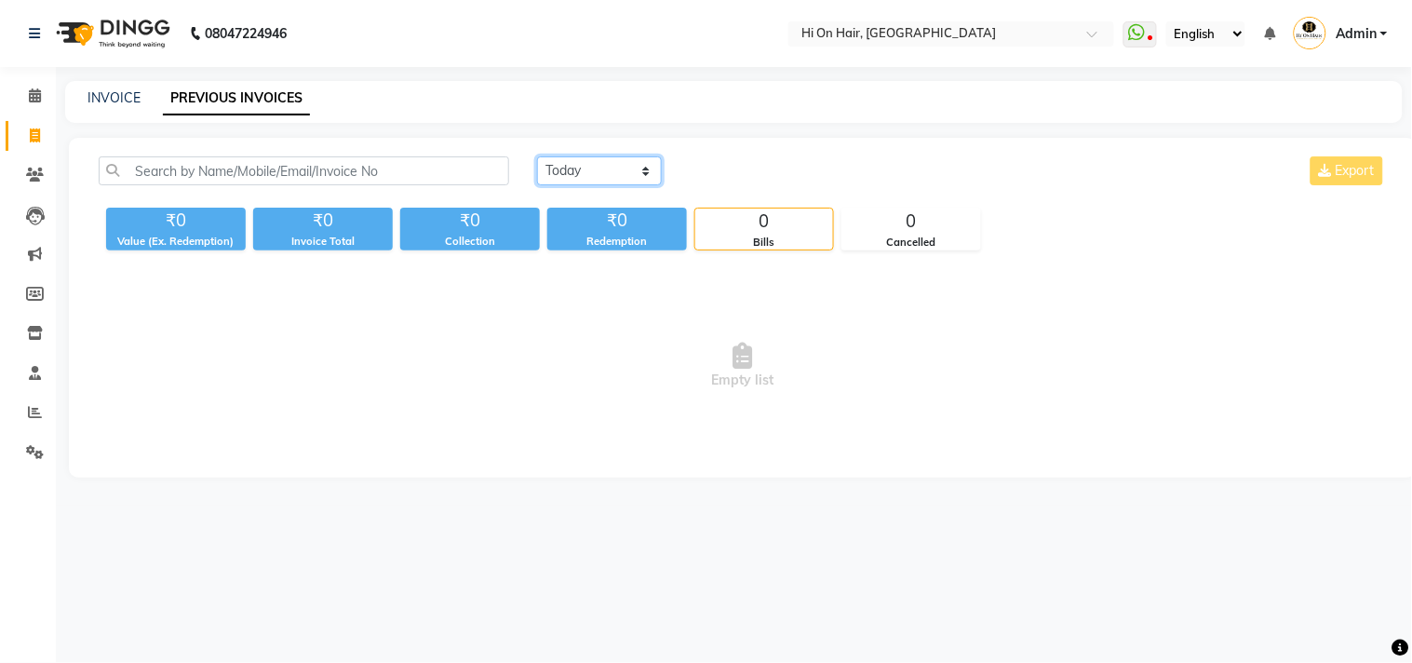
click at [609, 163] on select "[DATE] [DATE] Custom Range" at bounding box center [599, 170] width 125 height 29
select select "range"
click at [537, 156] on select "[DATE] [DATE] Custom Range" at bounding box center [599, 170] width 125 height 29
click at [746, 174] on input "[DATE]" at bounding box center [751, 171] width 130 height 26
select select "9"
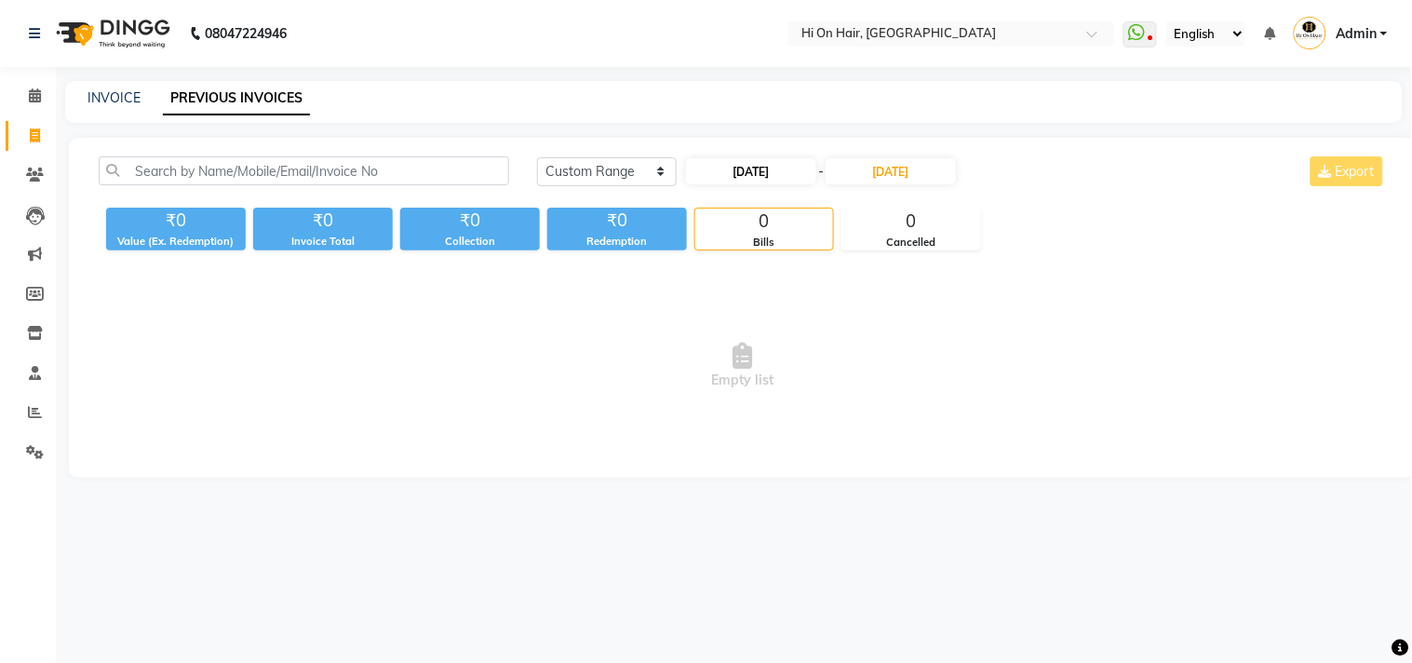
select select "2025"
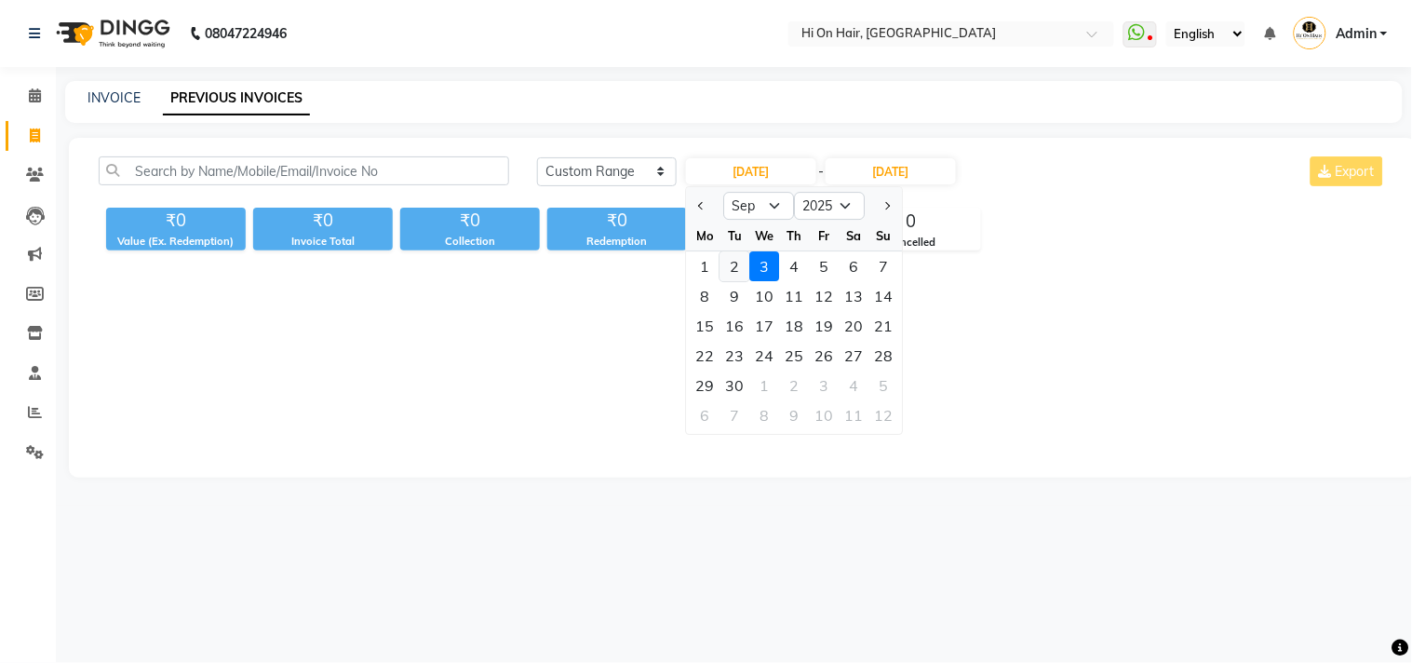
click at [721, 263] on div "2" at bounding box center [736, 266] width 30 height 30
type input "02-09-2025"
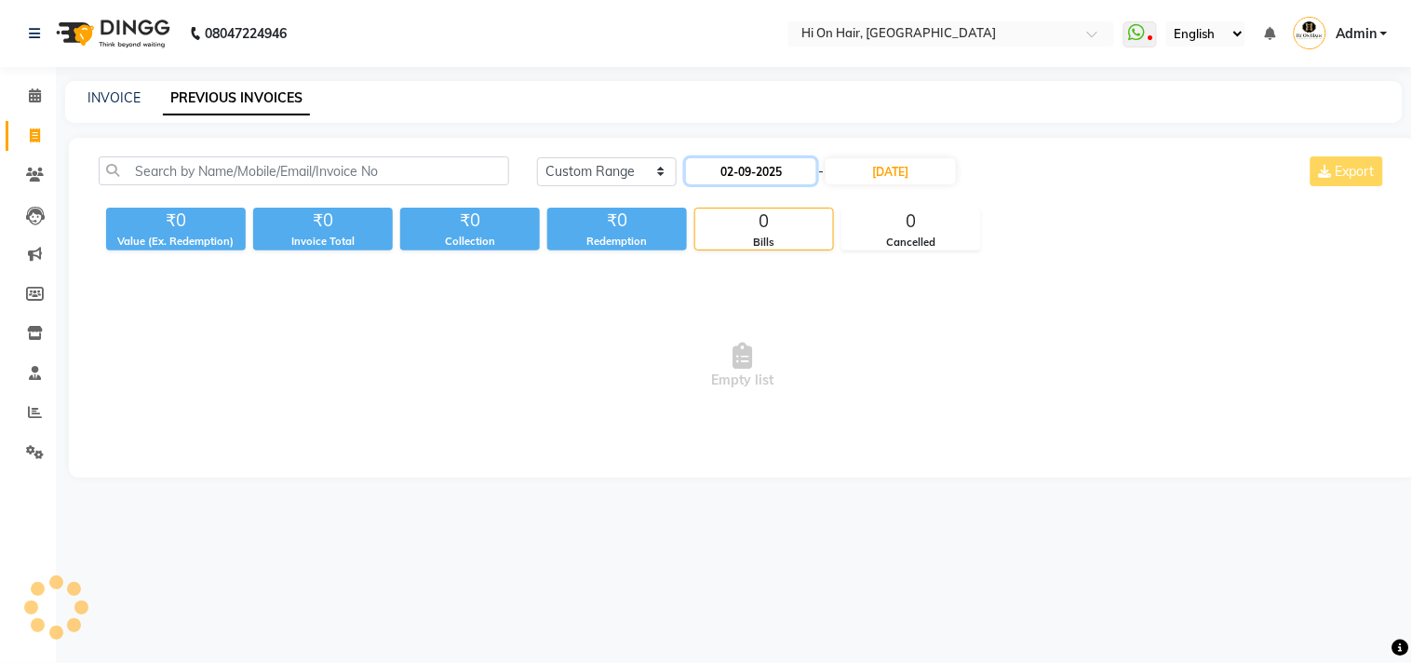
click at [769, 168] on input "02-09-2025" at bounding box center [751, 171] width 130 height 26
select select "9"
select select "2025"
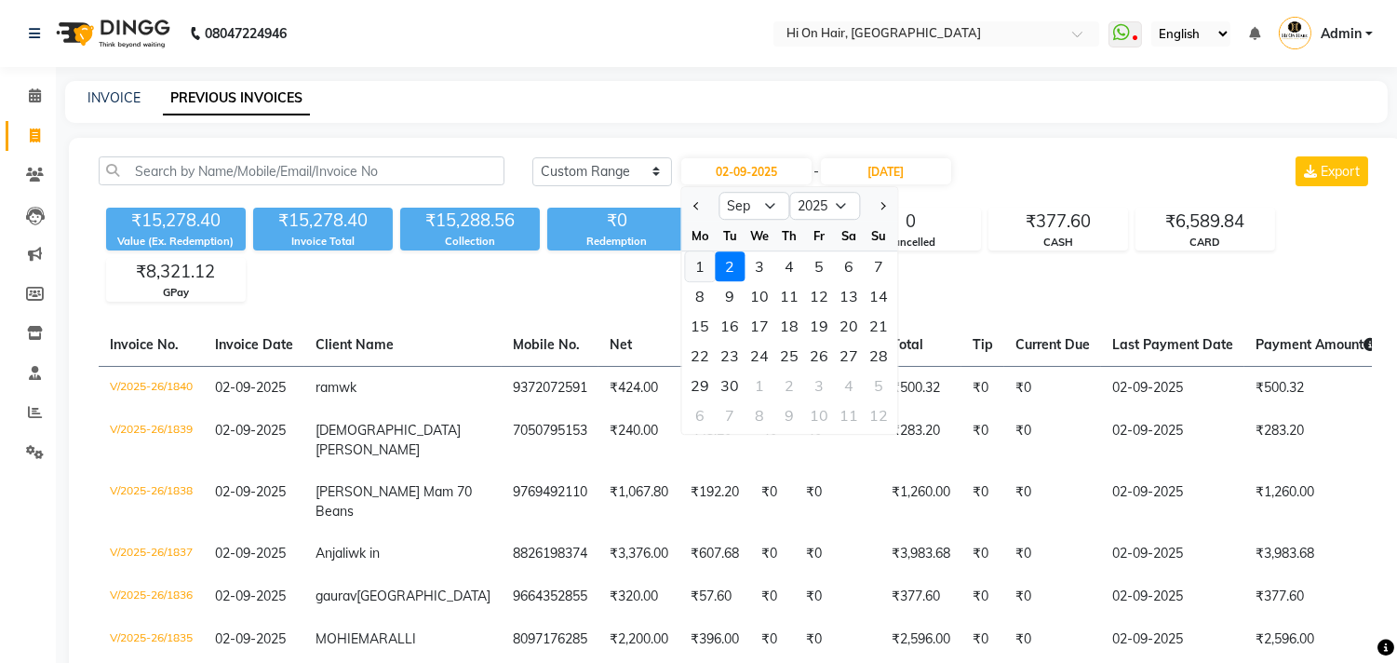
click at [695, 267] on div "1" at bounding box center [700, 266] width 30 height 30
type input "[DATE]"
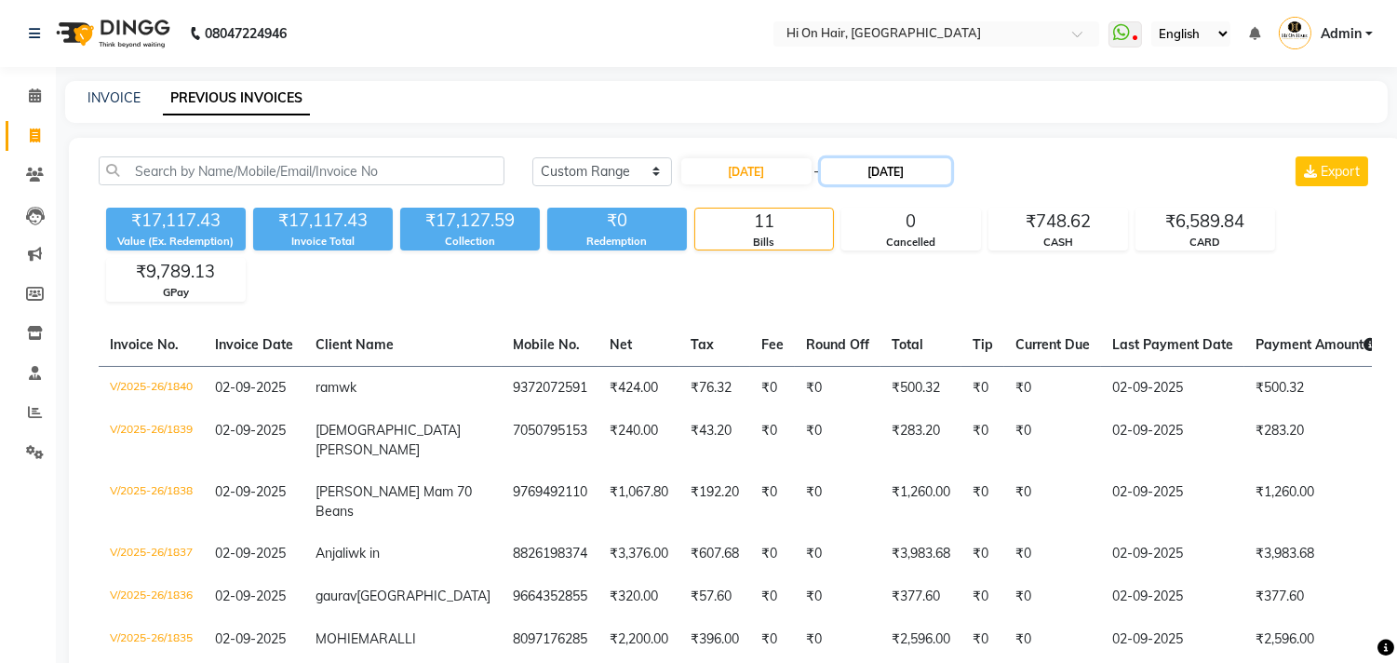
drag, startPoint x: 870, startPoint y: 174, endPoint x: 869, endPoint y: 183, distance: 9.5
click at [870, 173] on input "[DATE]" at bounding box center [886, 171] width 130 height 26
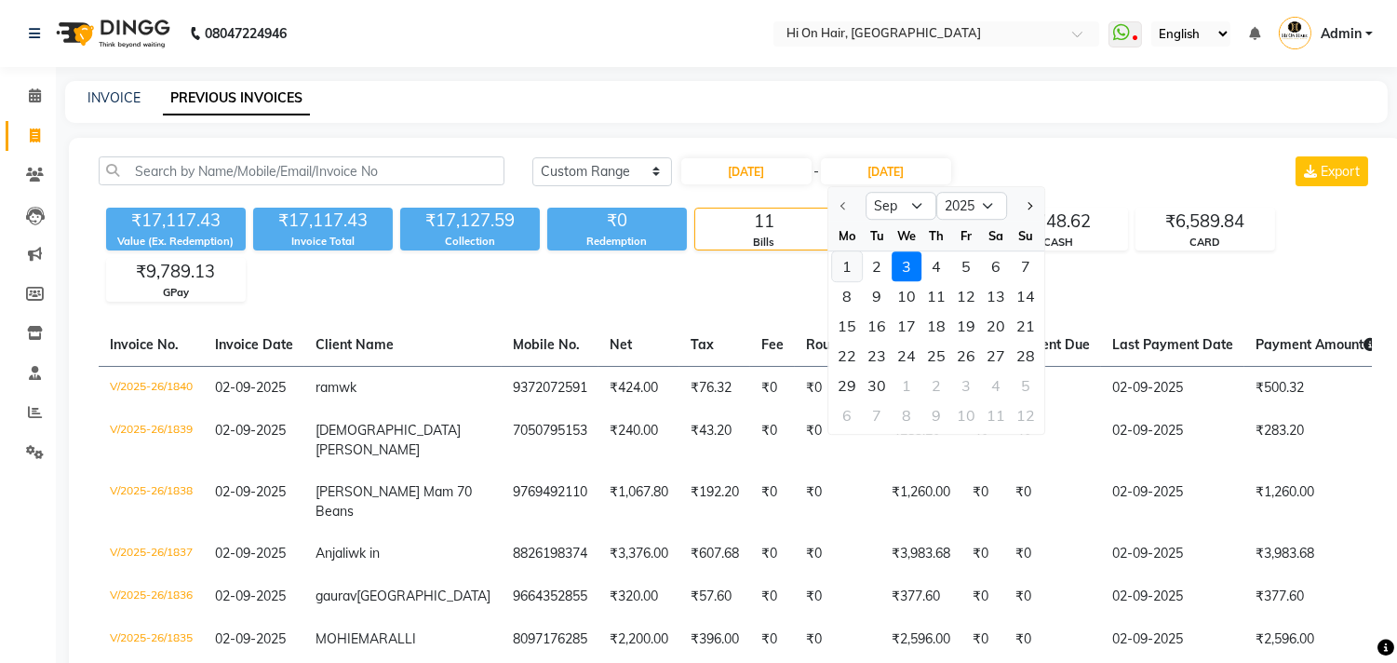
click at [838, 263] on div "1" at bounding box center [847, 266] width 30 height 30
type input "[DATE]"
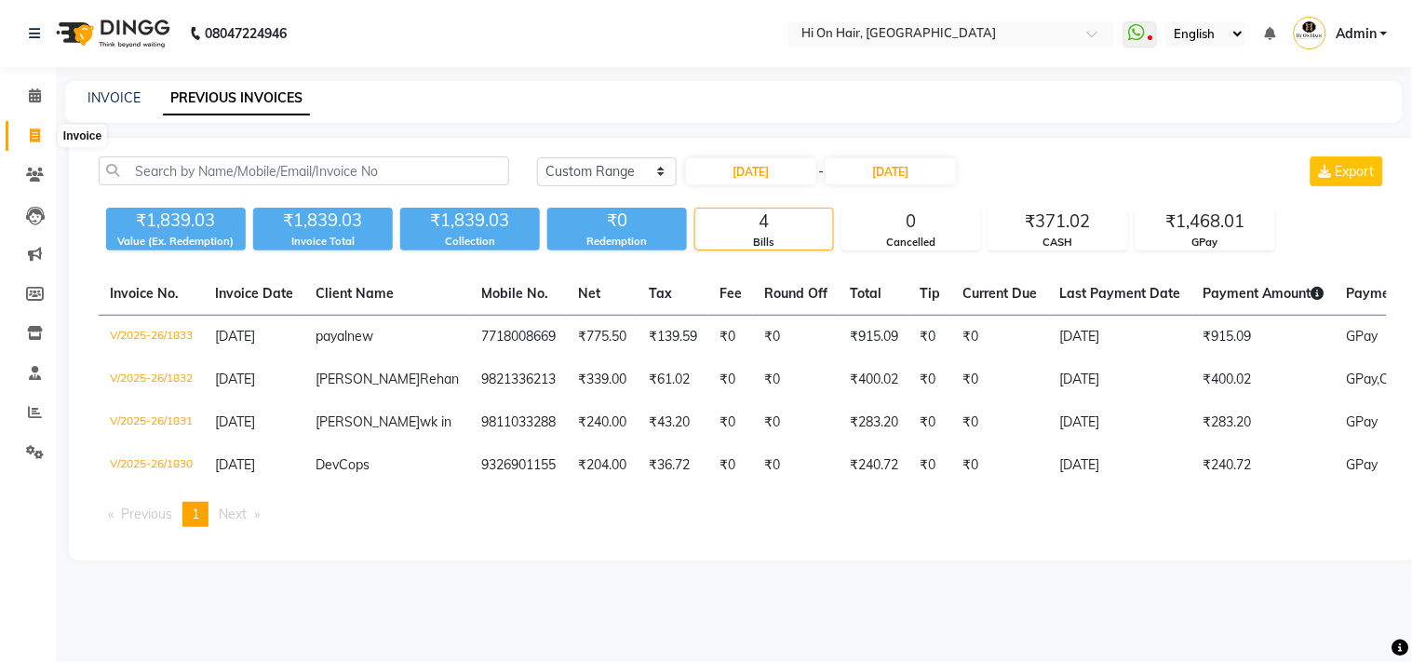
click at [21, 128] on span at bounding box center [35, 136] width 33 height 21
select select "535"
select select "service"
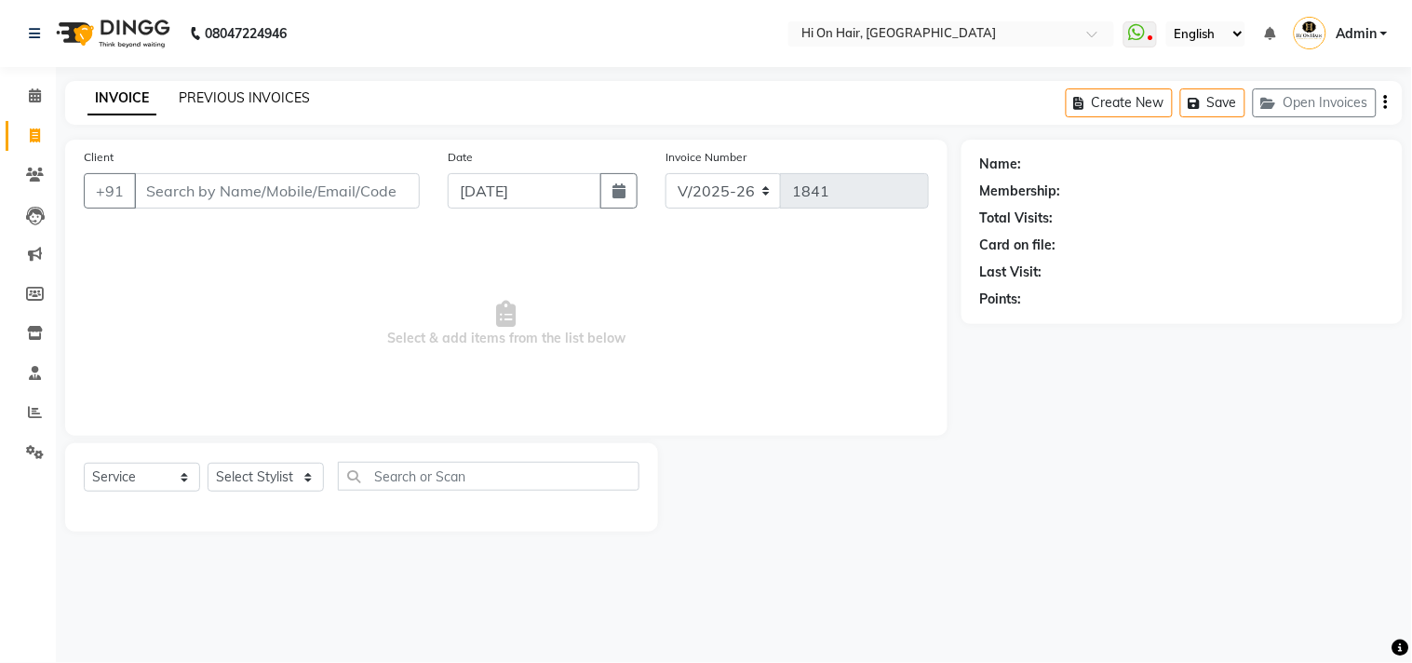
click at [216, 97] on link "PREVIOUS INVOICES" at bounding box center [244, 97] width 131 height 17
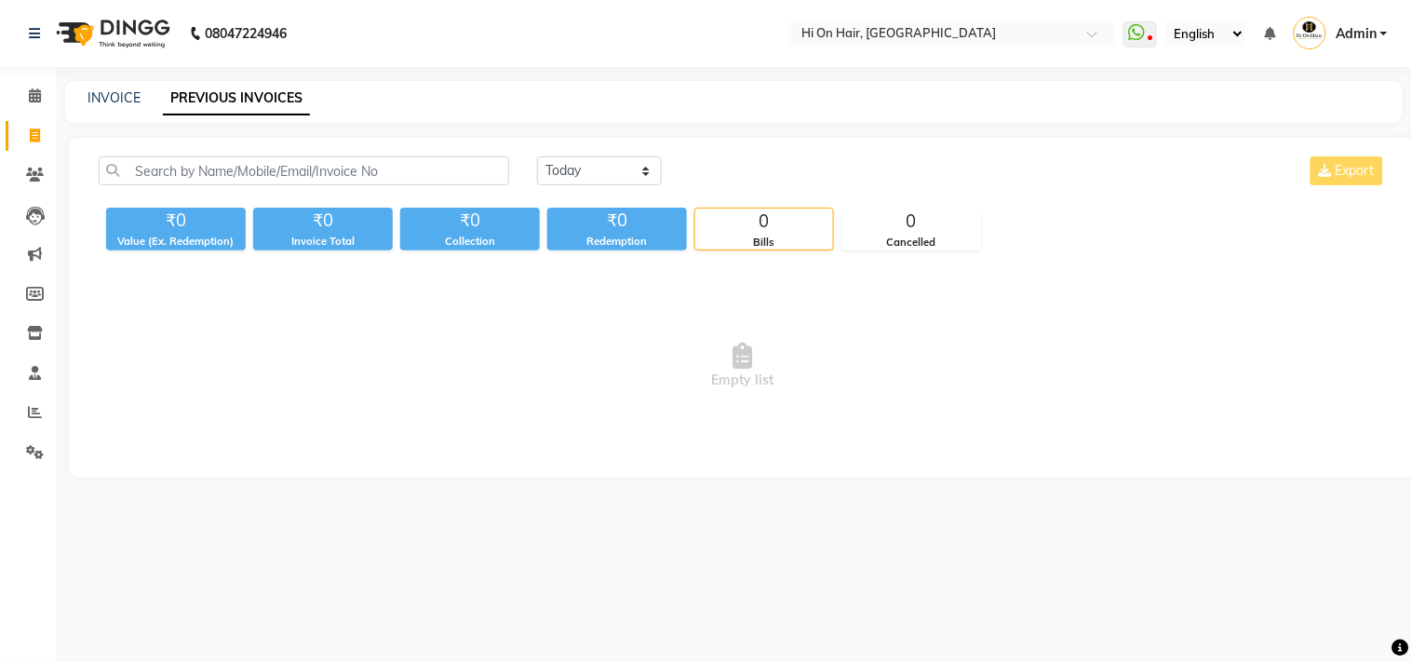
click at [1012, 323] on span "Empty list" at bounding box center [743, 366] width 1288 height 186
drag, startPoint x: 33, startPoint y: 338, endPoint x: 57, endPoint y: 344, distance: 25.1
click at [34, 338] on icon at bounding box center [35, 333] width 16 height 14
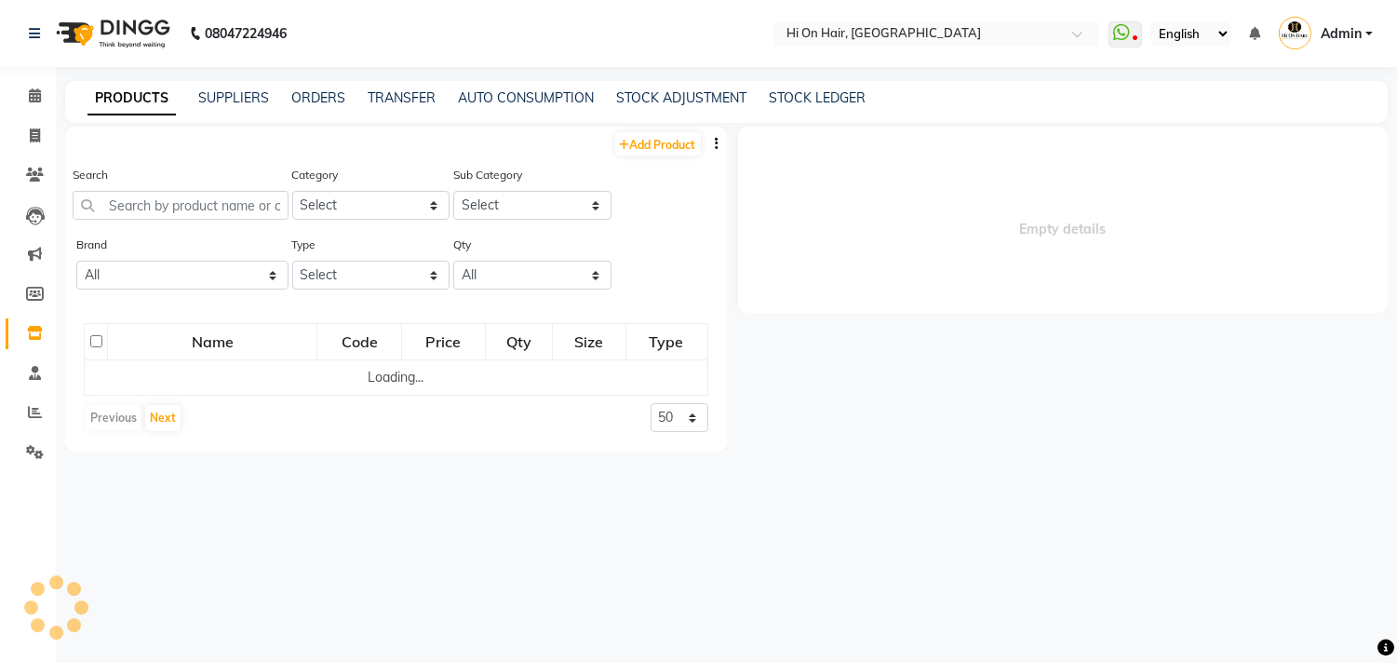
select select
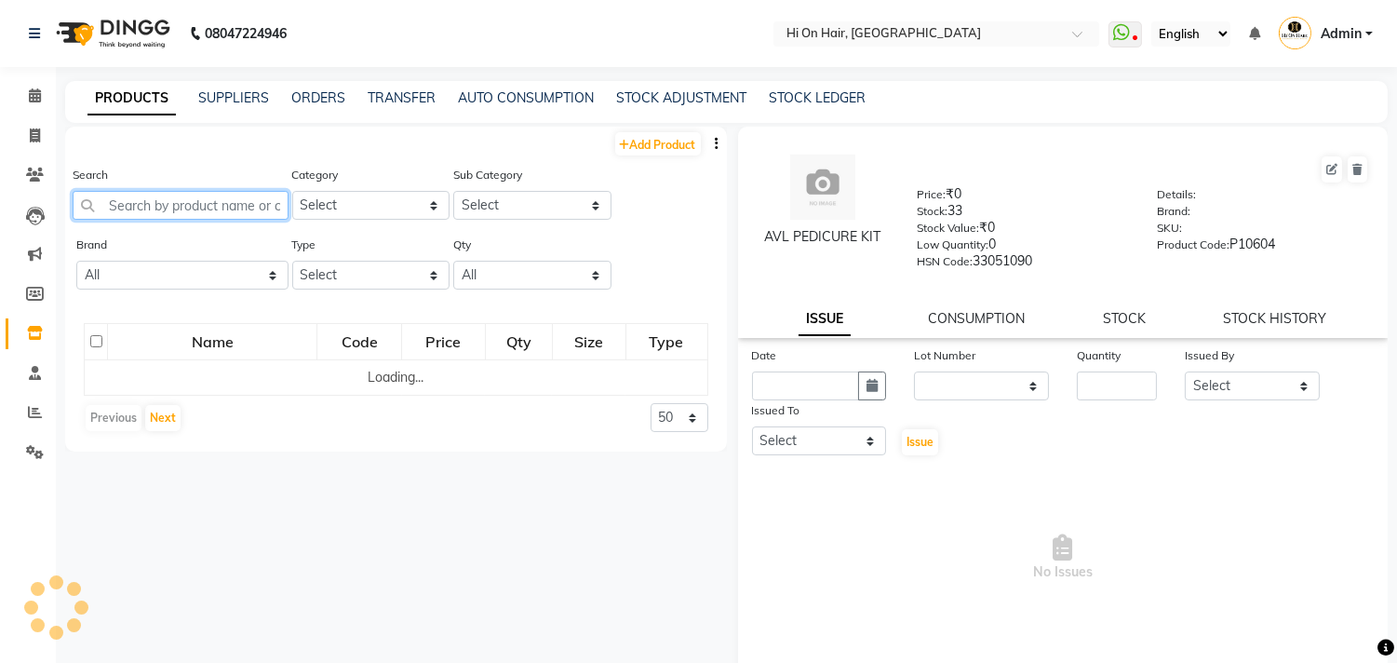
click at [209, 203] on input "text" at bounding box center [181, 205] width 216 height 29
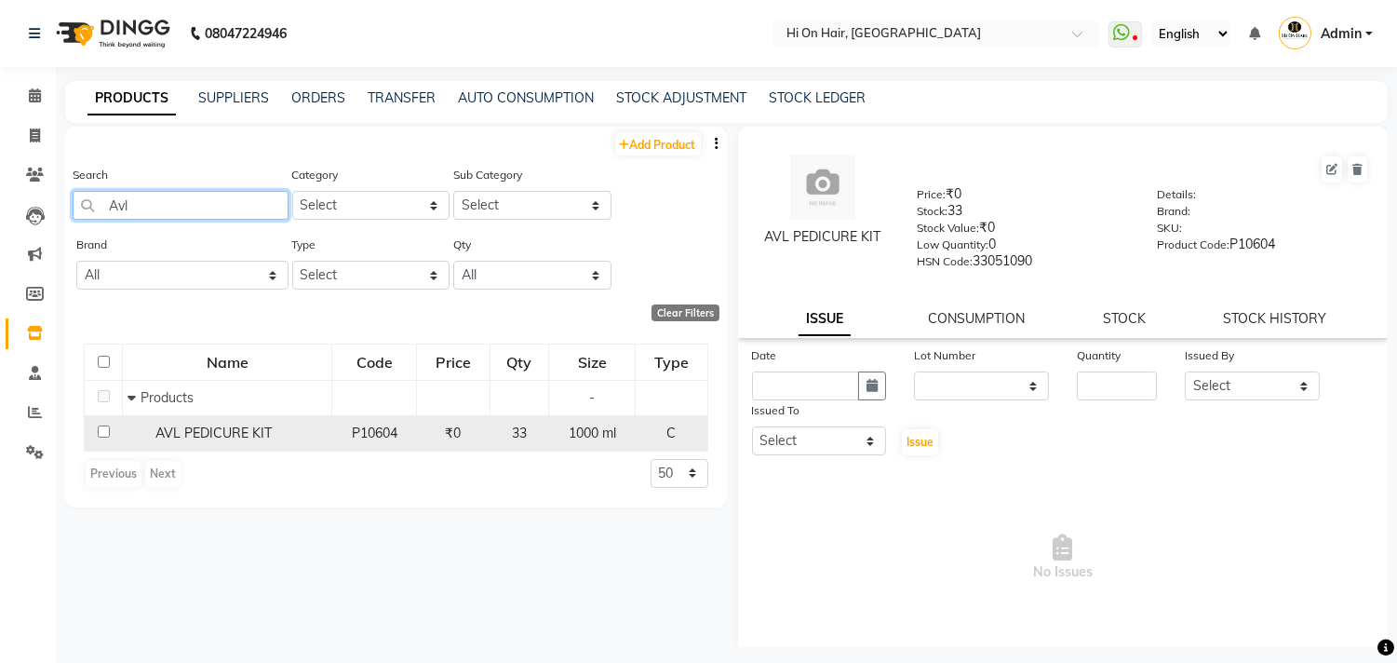
type input "Avl"
click at [263, 429] on span "AVL PEDICURE KIT" at bounding box center [213, 433] width 116 height 17
select select
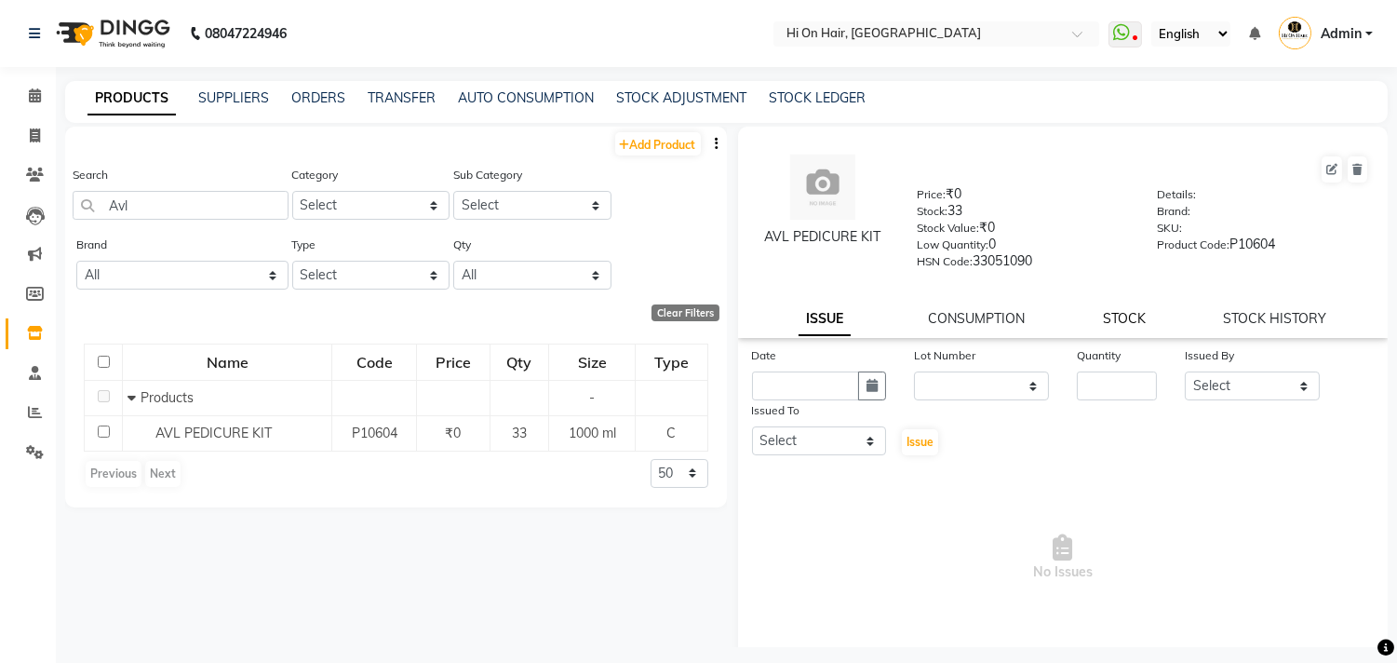
click at [1103, 311] on link "STOCK" at bounding box center [1124, 318] width 43 height 17
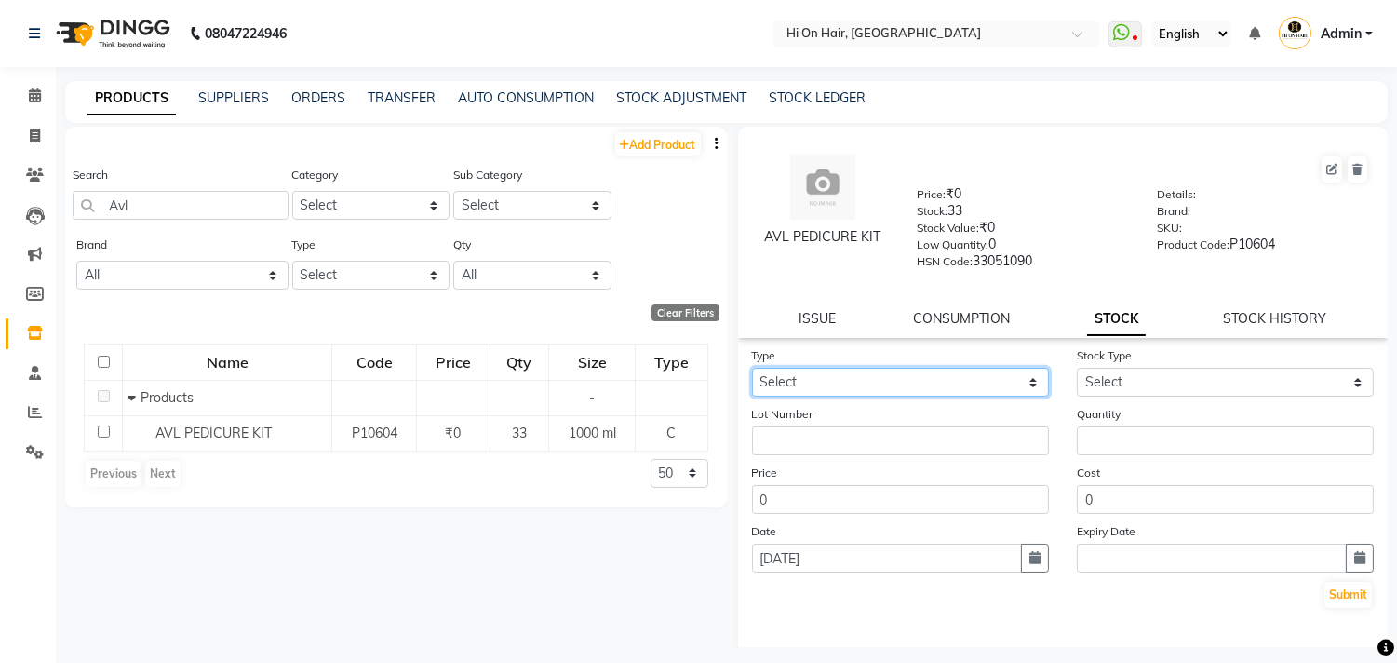
click at [957, 388] on select "Select In Out" at bounding box center [900, 382] width 297 height 29
select select "out"
click at [752, 369] on select "Select In Out" at bounding box center [900, 382] width 297 height 29
select select
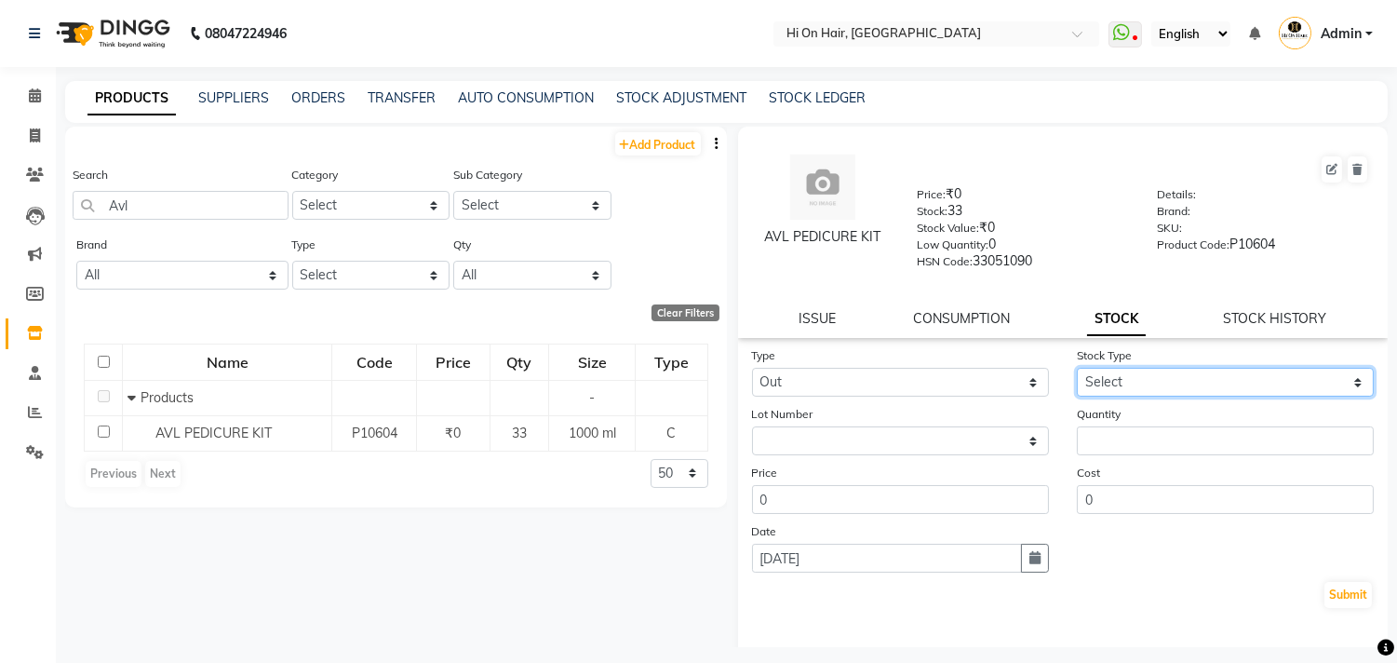
click at [1112, 386] on select "Select Internal Use Damaged Expired Adjustment Return Other" at bounding box center [1225, 382] width 297 height 29
select select "internal use"
click at [1077, 369] on select "Select Internal Use Damaged Expired Adjustment Return Other" at bounding box center [1225, 382] width 297 height 29
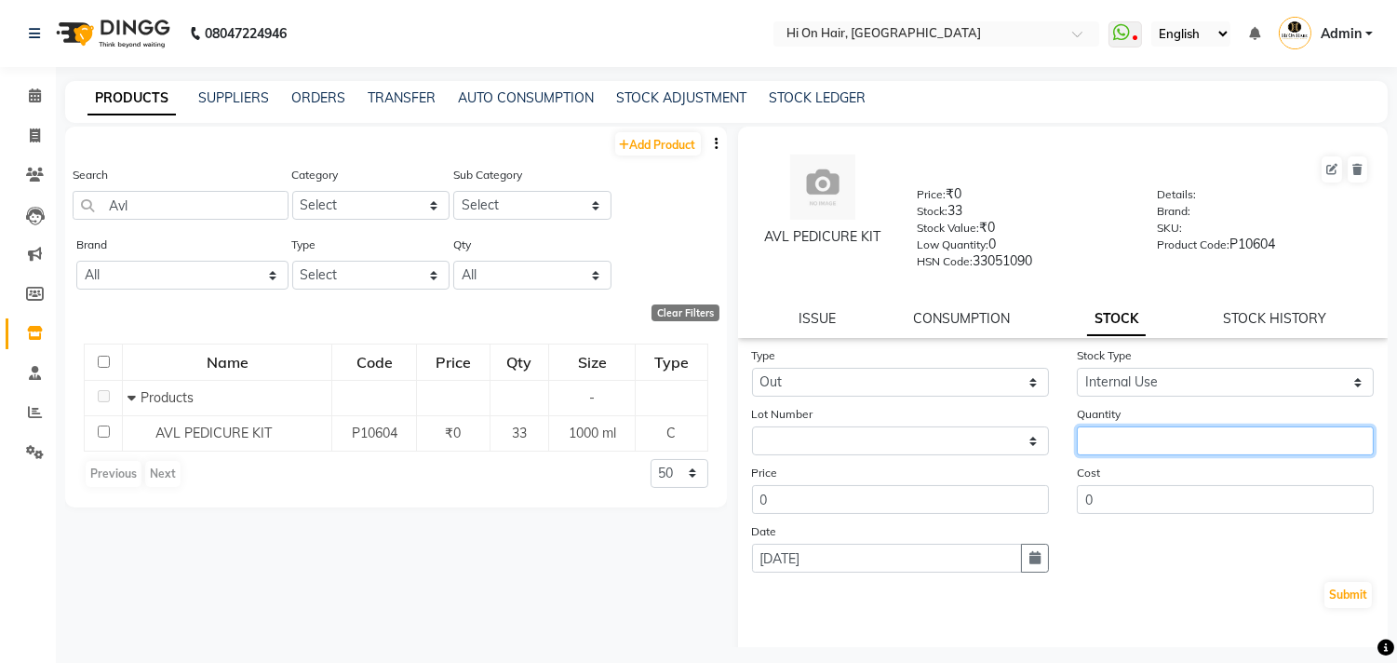
click at [1126, 438] on input "number" at bounding box center [1225, 440] width 297 height 29
type input "1"
click at [1341, 598] on button "Submit" at bounding box center [1348, 595] width 47 height 26
select select
